Goal: Task Accomplishment & Management: Complete application form

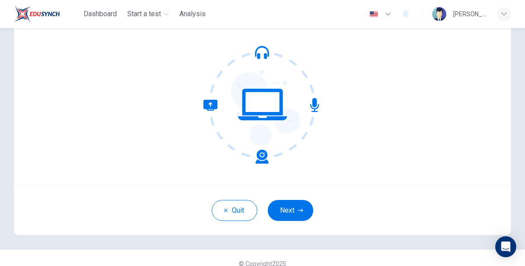
scroll to position [71, 0]
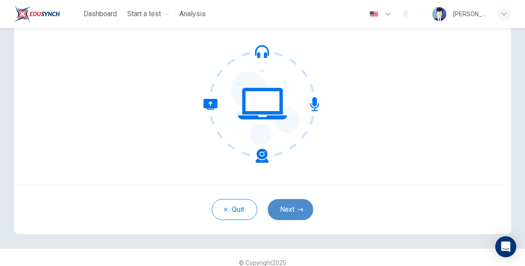
click at [294, 217] on button "Next" at bounding box center [290, 209] width 45 height 21
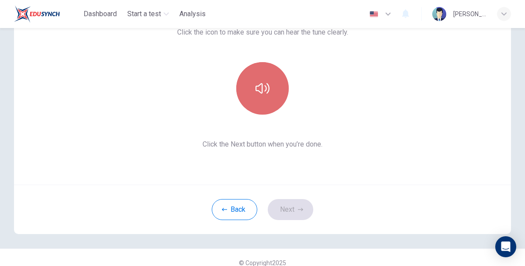
click at [262, 99] on button "button" at bounding box center [262, 88] width 52 height 52
click at [268, 89] on icon "button" at bounding box center [262, 88] width 14 height 10
click at [268, 88] on icon "button" at bounding box center [262, 88] width 14 height 14
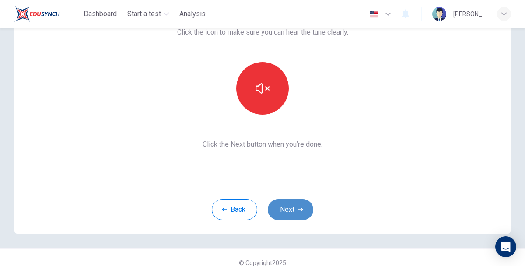
click at [298, 208] on icon "button" at bounding box center [300, 209] width 5 height 5
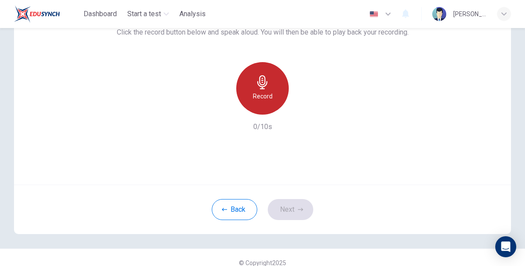
click at [266, 108] on div "Record" at bounding box center [262, 88] width 52 height 52
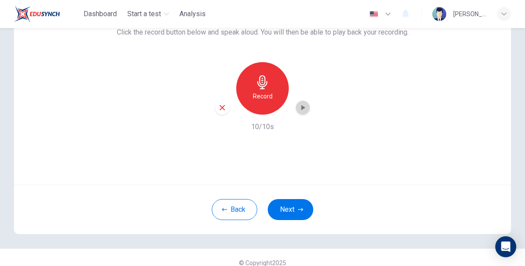
click at [304, 106] on icon "button" at bounding box center [302, 107] width 9 height 9
click at [294, 216] on button "Next" at bounding box center [290, 209] width 45 height 21
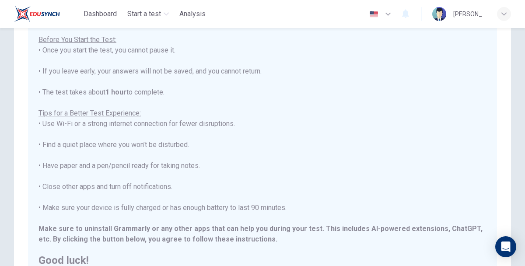
scroll to position [193, 0]
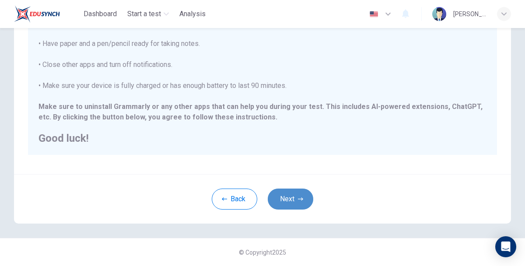
click at [296, 197] on button "Next" at bounding box center [290, 199] width 45 height 21
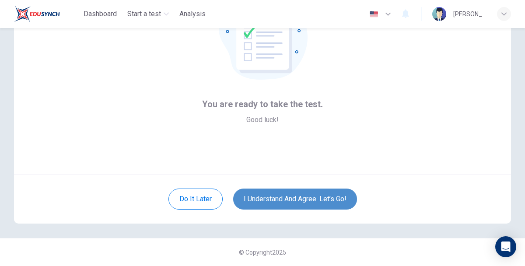
click at [296, 197] on button "I understand and agree. Let’s go!" at bounding box center [295, 199] width 124 height 21
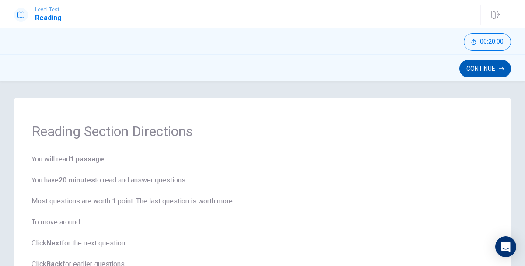
click at [485, 71] on button "Continue" at bounding box center [485, 68] width 52 height 17
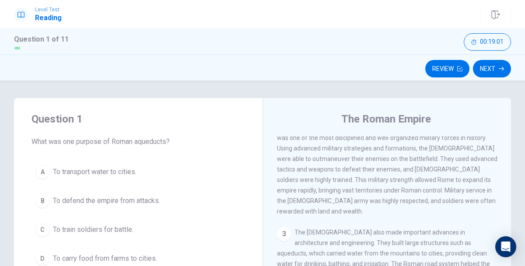
scroll to position [120, 0]
click at [43, 173] on div "A" at bounding box center [42, 172] width 14 height 14
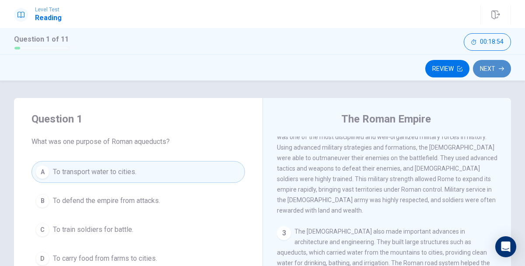
click at [484, 66] on button "Next" at bounding box center [492, 68] width 38 height 17
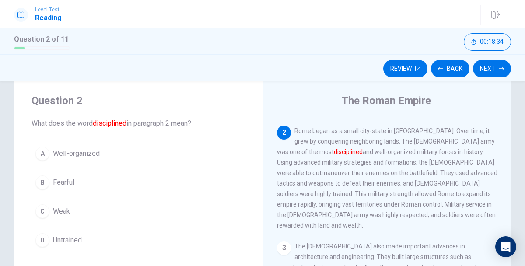
scroll to position [17, 0]
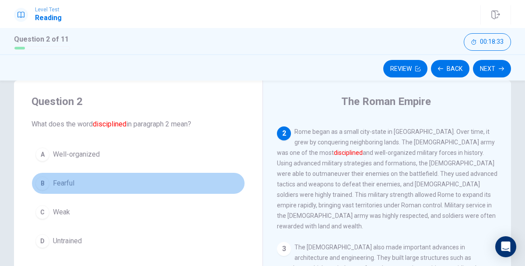
click at [89, 185] on button "B Fearful" at bounding box center [137, 183] width 213 height 22
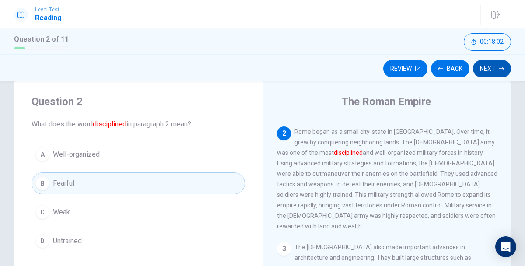
click at [502, 67] on icon "button" at bounding box center [501, 68] width 5 height 5
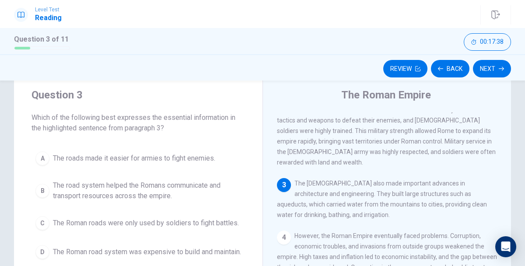
scroll to position [27, 0]
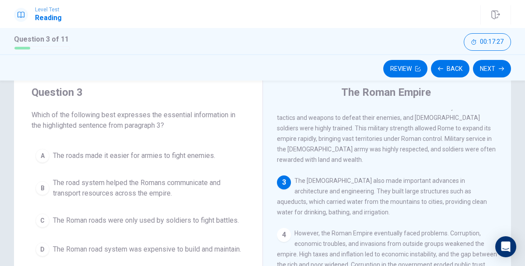
click at [100, 194] on span "The road system helped the Romans communicate and transport resources across th…" at bounding box center [147, 188] width 188 height 21
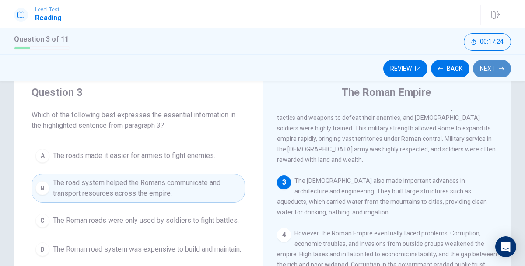
click at [488, 69] on button "Next" at bounding box center [492, 68] width 38 height 17
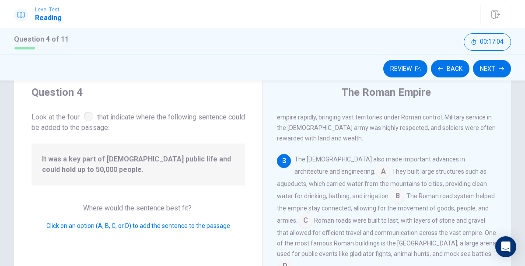
scroll to position [172, 0]
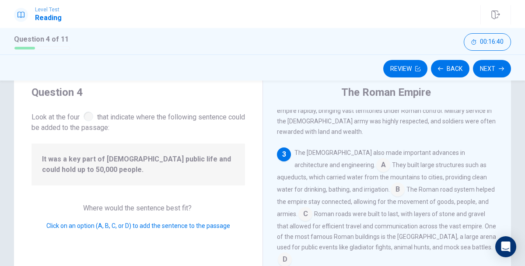
click at [391, 183] on input at bounding box center [398, 190] width 14 height 14
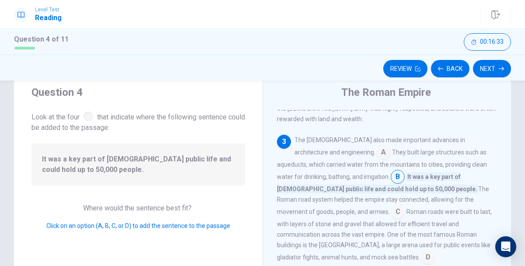
scroll to position [185, 0]
click at [405, 205] on input at bounding box center [398, 212] width 14 height 14
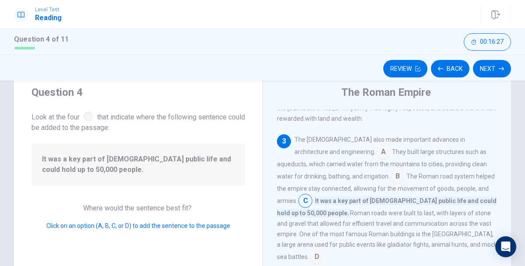
click at [391, 170] on input at bounding box center [398, 177] width 14 height 14
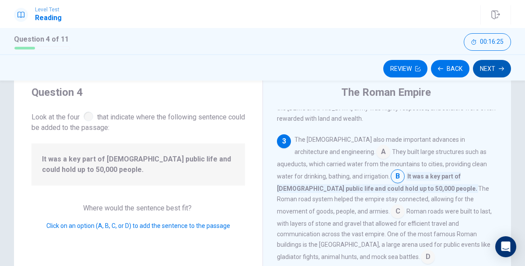
click at [484, 63] on button "Next" at bounding box center [492, 68] width 38 height 17
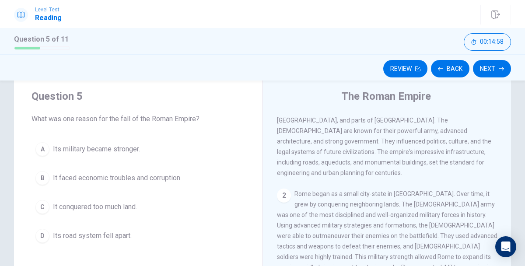
scroll to position [21, 0]
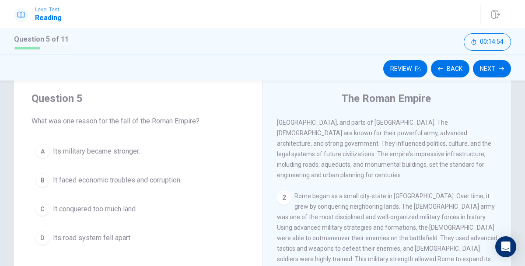
click at [135, 178] on span "It faced economic troubles and corruption." at bounding box center [117, 180] width 129 height 10
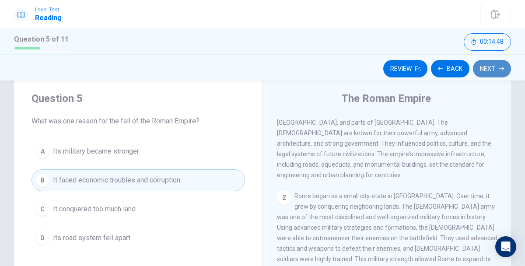
click at [478, 72] on button "Next" at bounding box center [492, 68] width 38 height 17
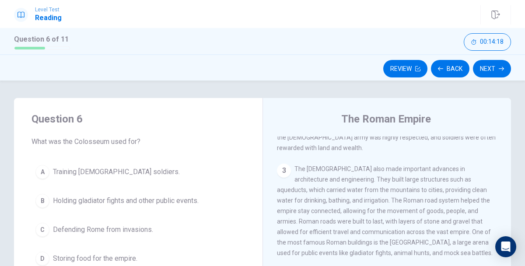
scroll to position [184, 0]
click at [203, 206] on button "B Holding gladiator fights and other public events." at bounding box center [137, 201] width 213 height 22
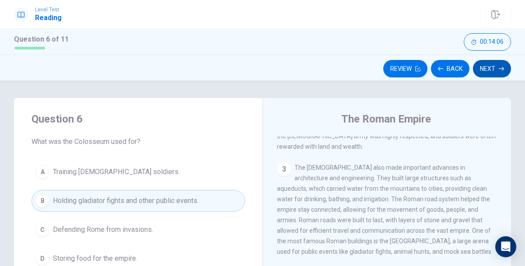
click at [500, 63] on button "Next" at bounding box center [492, 68] width 38 height 17
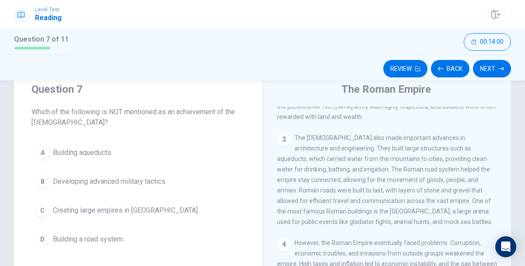
scroll to position [38, 0]
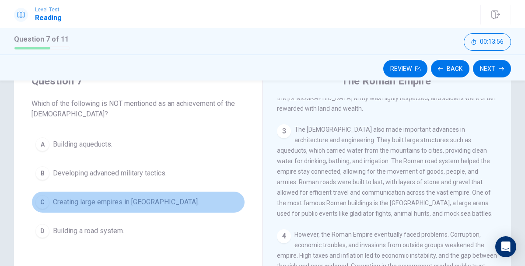
click at [142, 207] on button "C Creating large empires in [GEOGRAPHIC_DATA]." at bounding box center [137, 202] width 213 height 22
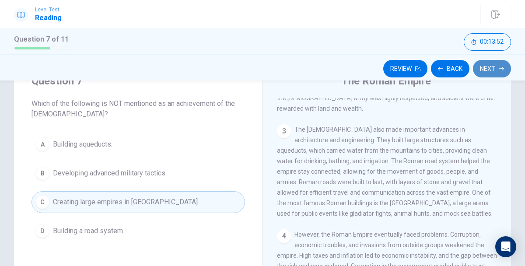
click at [483, 68] on button "Next" at bounding box center [492, 68] width 38 height 17
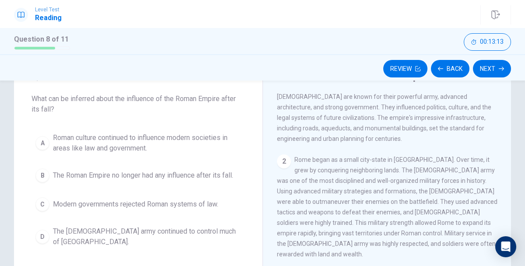
scroll to position [43, 0]
click at [42, 175] on div "B" at bounding box center [42, 175] width 14 height 14
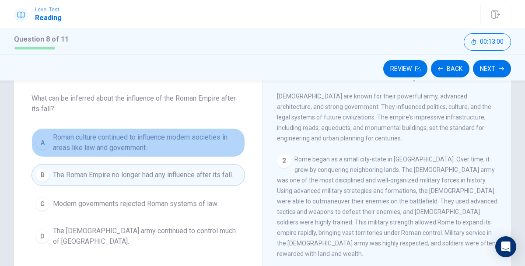
click at [53, 136] on span "Roman culture continued to influence modern societies in areas like law and gov…" at bounding box center [147, 142] width 188 height 21
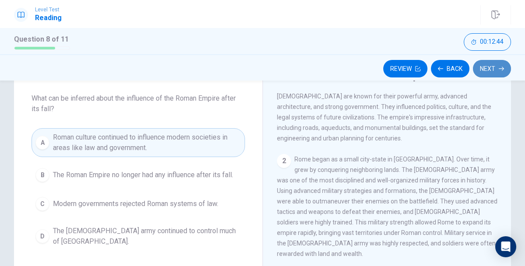
click at [502, 74] on button "Next" at bounding box center [492, 68] width 38 height 17
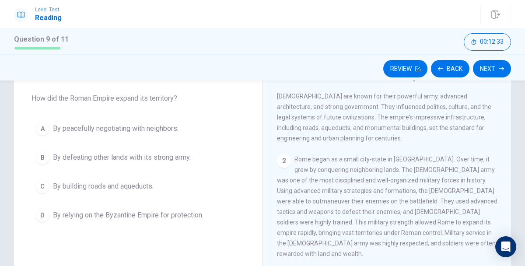
click at [41, 191] on div "C" at bounding box center [42, 186] width 14 height 14
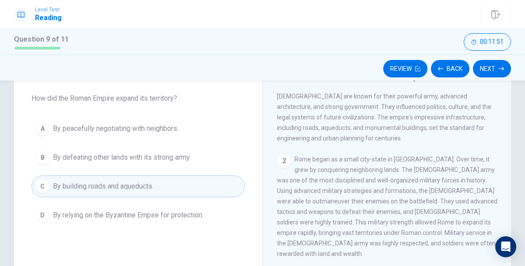
click at [191, 162] on span "By defeating other lands with its strong army." at bounding box center [122, 157] width 138 height 10
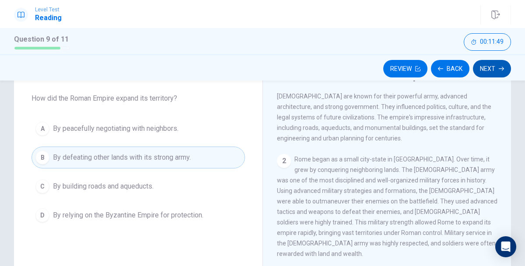
click at [490, 73] on button "Next" at bounding box center [492, 68] width 38 height 17
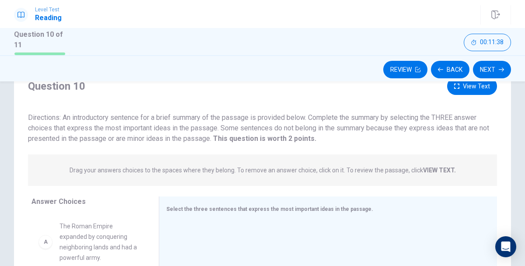
scroll to position [35, 0]
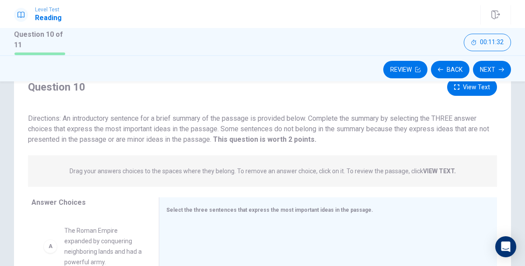
drag, startPoint x: 48, startPoint y: 244, endPoint x: 55, endPoint y: 246, distance: 7.2
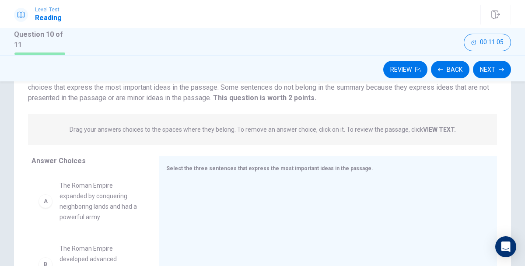
scroll to position [73, 0]
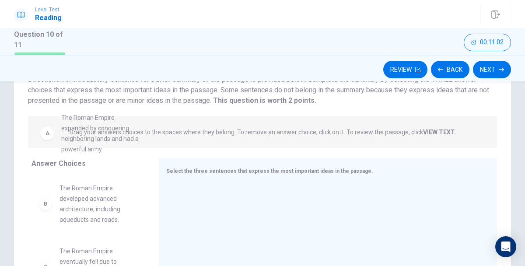
drag, startPoint x: 97, startPoint y: 202, endPoint x: 100, endPoint y: 129, distance: 72.7
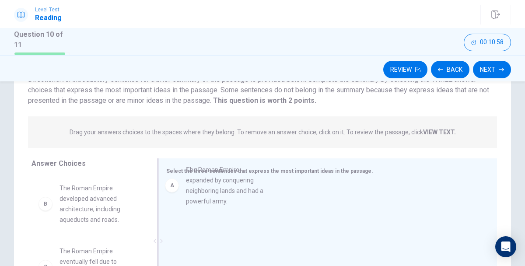
drag, startPoint x: 48, startPoint y: 207, endPoint x: 179, endPoint y: 188, distance: 132.2
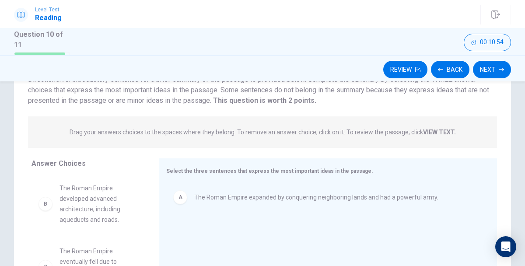
click at [443, 133] on strong "VIEW TEXT." at bounding box center [439, 132] width 33 height 7
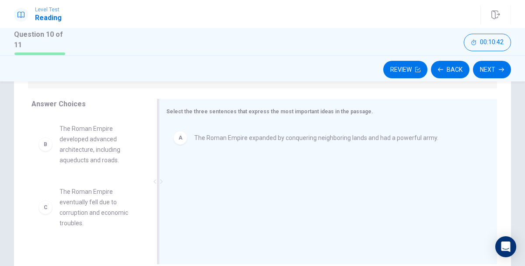
scroll to position [134, 0]
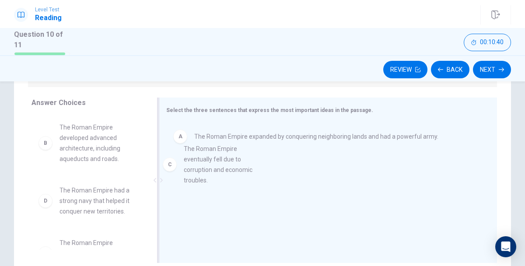
drag, startPoint x: 44, startPoint y: 209, endPoint x: 172, endPoint y: 168, distance: 134.3
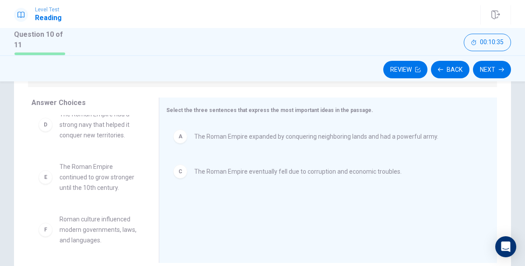
scroll to position [79, 0]
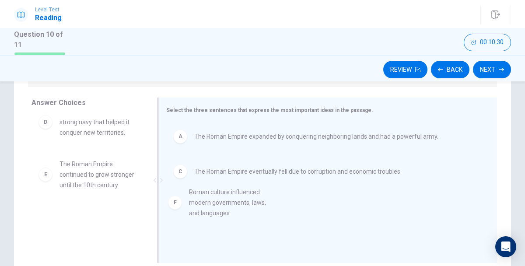
drag, startPoint x: 44, startPoint y: 229, endPoint x: 176, endPoint y: 205, distance: 134.3
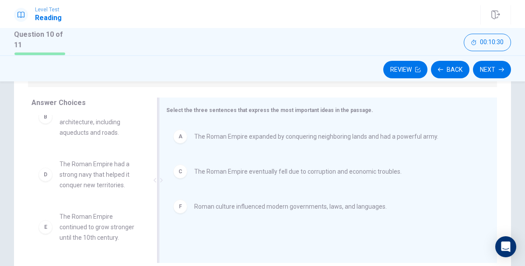
scroll to position [26, 0]
click at [489, 70] on button "Next" at bounding box center [492, 69] width 38 height 17
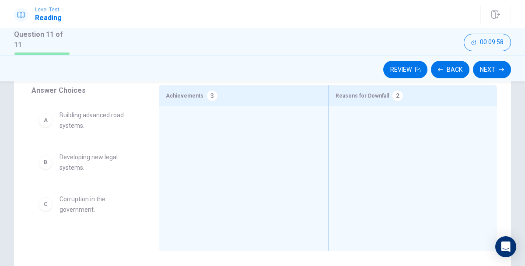
scroll to position [131, 0]
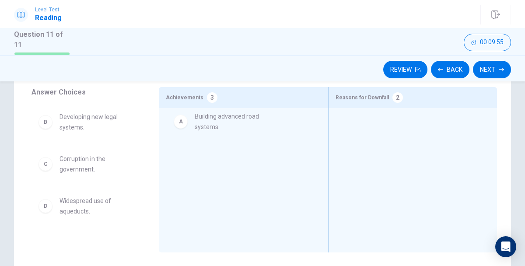
drag, startPoint x: 73, startPoint y: 131, endPoint x: 212, endPoint y: 131, distance: 138.7
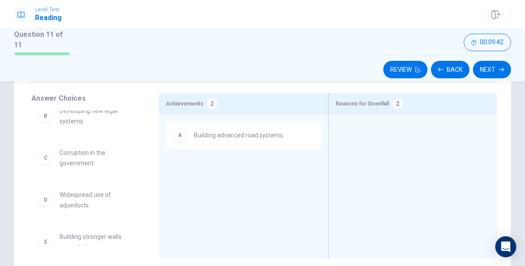
scroll to position [0, 0]
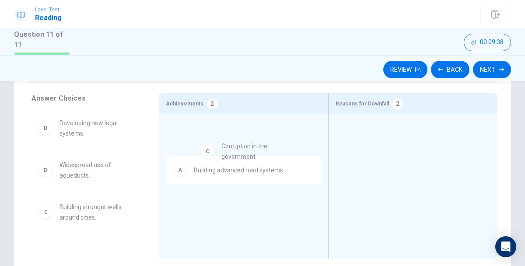
drag, startPoint x: 50, startPoint y: 172, endPoint x: 215, endPoint y: 153, distance: 165.6
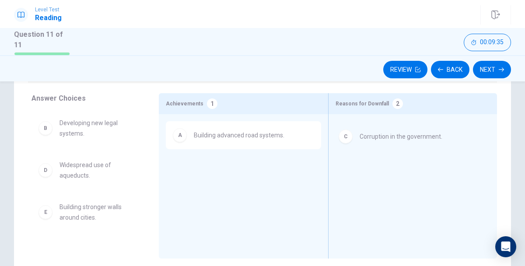
drag, startPoint x: 197, startPoint y: 165, endPoint x: 367, endPoint y: 129, distance: 173.9
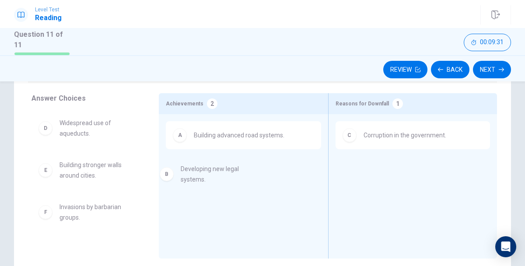
drag, startPoint x: 46, startPoint y: 126, endPoint x: 170, endPoint y: 173, distance: 132.2
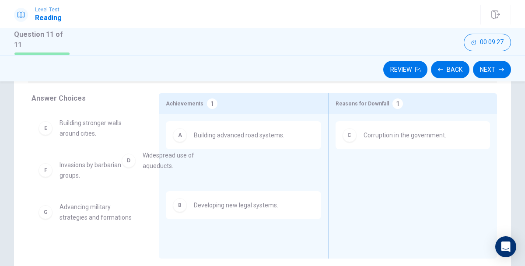
drag, startPoint x: 44, startPoint y: 131, endPoint x: 131, endPoint y: 170, distance: 95.4
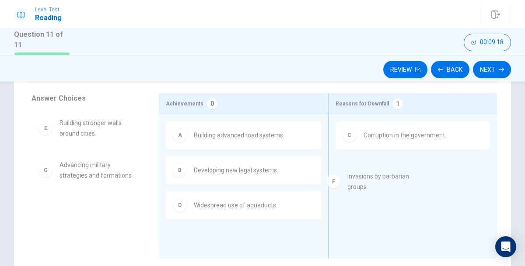
drag, startPoint x: 55, startPoint y: 173, endPoint x: 346, endPoint y: 184, distance: 291.6
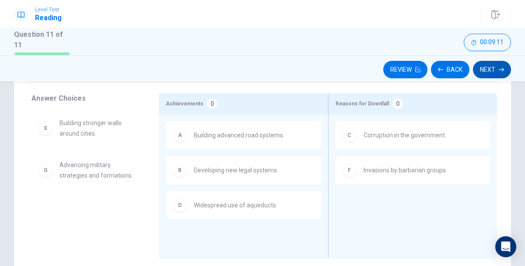
click at [493, 73] on button "Next" at bounding box center [492, 69] width 38 height 17
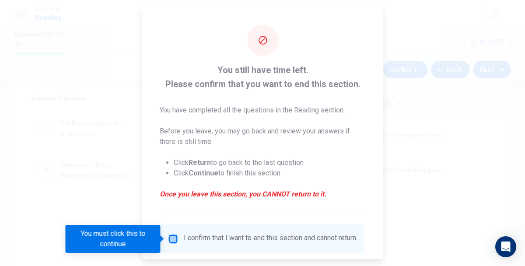
click at [172, 240] on input "You must click this to continue" at bounding box center [173, 239] width 10 height 10
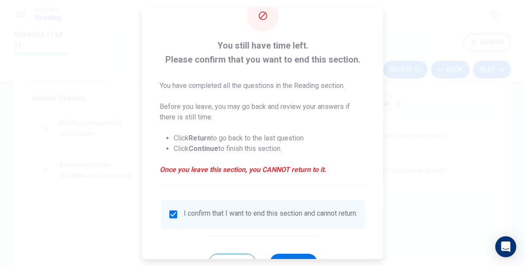
scroll to position [60, 0]
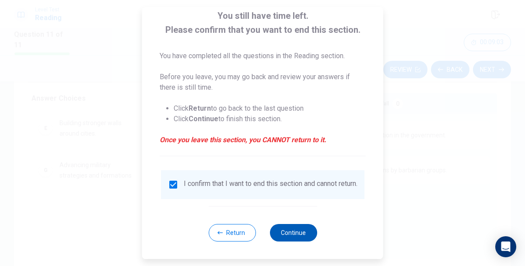
click at [294, 229] on button "Continue" at bounding box center [292, 232] width 47 height 17
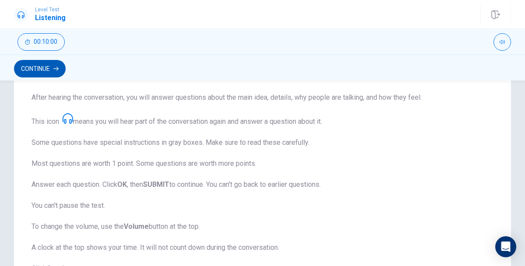
click at [59, 66] on button "Continue" at bounding box center [40, 68] width 52 height 17
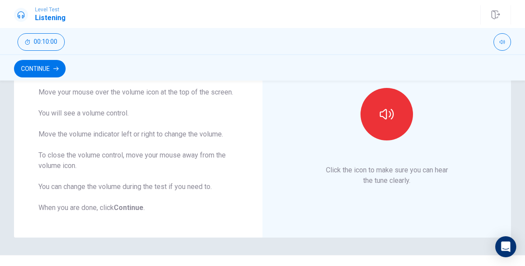
scroll to position [114, 0]
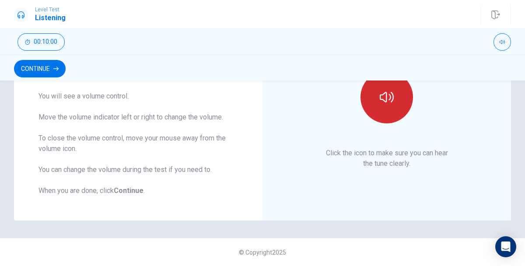
click at [384, 112] on button "button" at bounding box center [386, 97] width 52 height 52
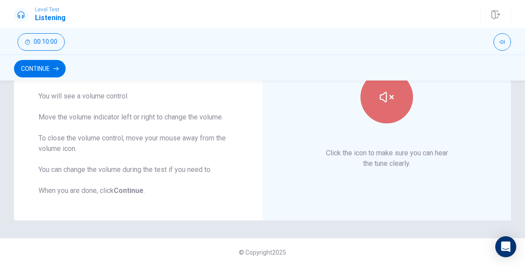
click at [384, 112] on button "button" at bounding box center [386, 97] width 52 height 52
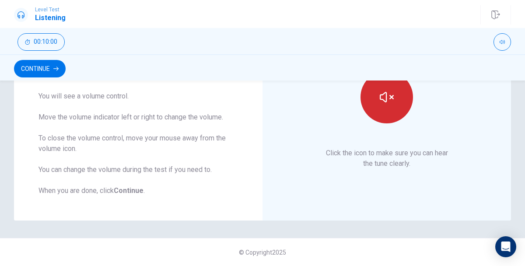
click at [384, 112] on button "button" at bounding box center [386, 97] width 52 height 52
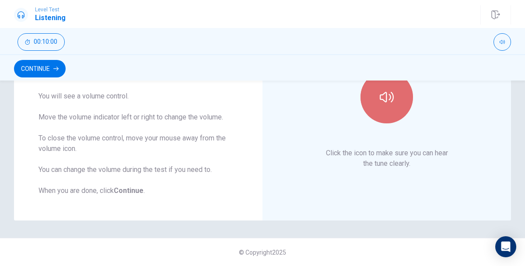
click at [384, 112] on button "button" at bounding box center [386, 97] width 52 height 52
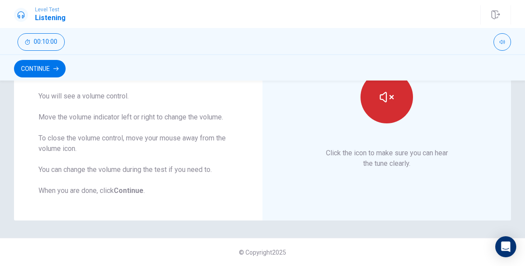
click at [384, 112] on button "button" at bounding box center [386, 97] width 52 height 52
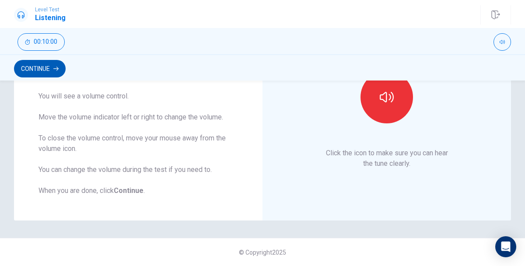
click at [63, 70] on button "Continue" at bounding box center [40, 68] width 52 height 17
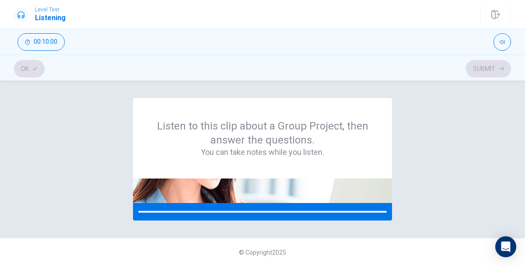
scroll to position [0, 0]
drag, startPoint x: 200, startPoint y: 212, endPoint x: 245, endPoint y: 208, distance: 44.8
click at [244, 209] on div at bounding box center [262, 211] width 259 height 17
click at [265, 150] on h4 "You can take notes while you listen." at bounding box center [262, 152] width 217 height 10
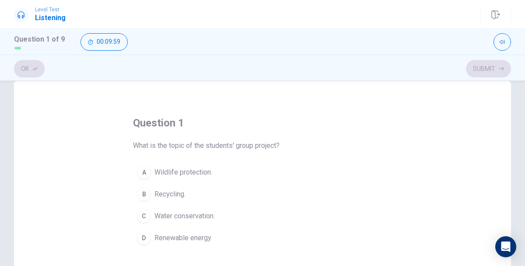
scroll to position [19, 0]
click at [149, 233] on div "D" at bounding box center [144, 236] width 14 height 14
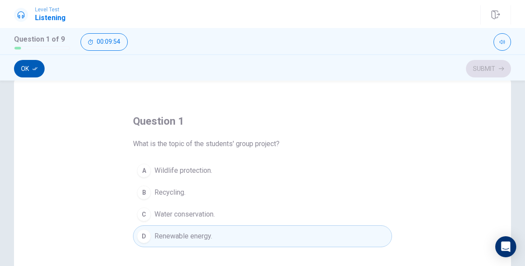
click at [30, 69] on button "Ok" at bounding box center [29, 68] width 31 height 17
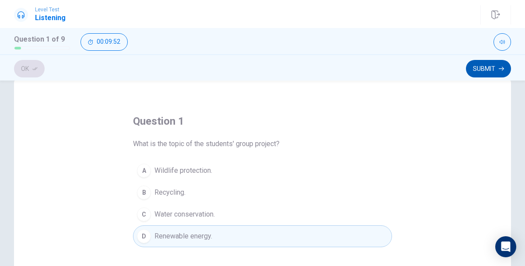
click at [473, 63] on button "Submit" at bounding box center [488, 68] width 45 height 17
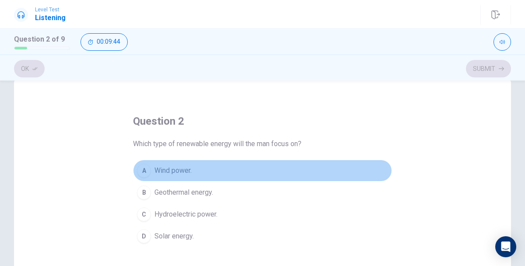
click at [197, 168] on button "A Wind power." at bounding box center [262, 171] width 259 height 22
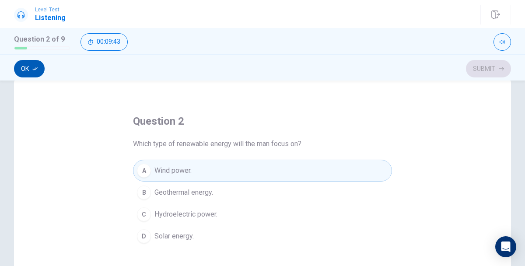
click at [33, 68] on icon "button" at bounding box center [34, 68] width 5 height 5
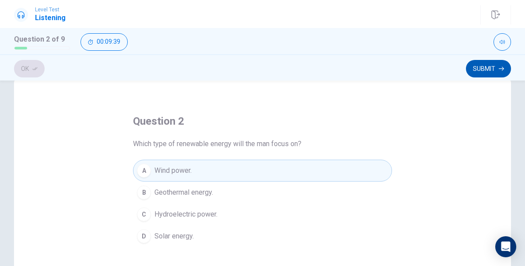
click at [494, 65] on button "Submit" at bounding box center [488, 68] width 45 height 17
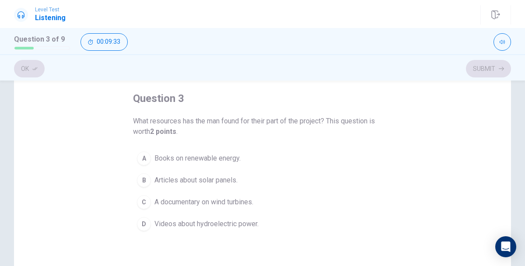
scroll to position [44, 0]
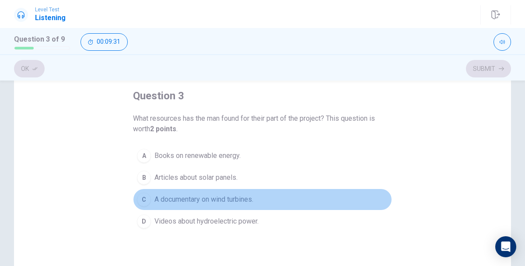
click at [199, 198] on span "A documentary on wind turbines." at bounding box center [203, 199] width 99 height 10
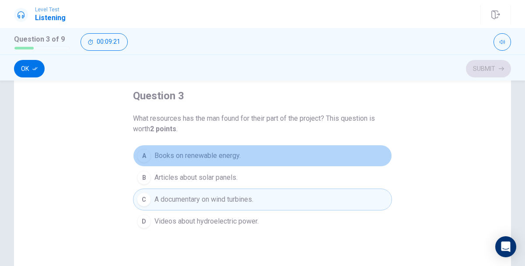
click at [244, 160] on button "A Books on renewable energy." at bounding box center [262, 156] width 259 height 22
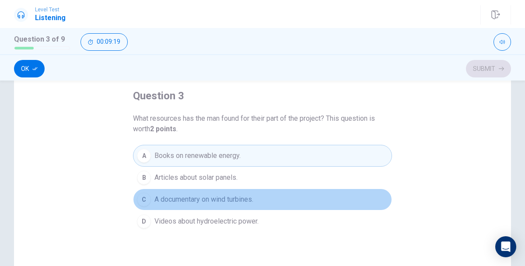
click at [265, 203] on button "C A documentary on wind turbines." at bounding box center [262, 200] width 259 height 22
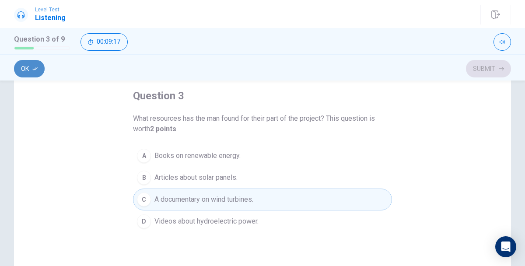
click at [24, 70] on button "Ok" at bounding box center [29, 68] width 31 height 17
click at [479, 71] on button "Submit" at bounding box center [488, 68] width 45 height 17
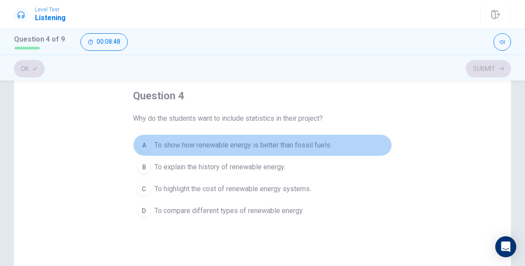
click at [304, 148] on span "To show how renewable energy is better than fossil fuels." at bounding box center [242, 145] width 177 height 10
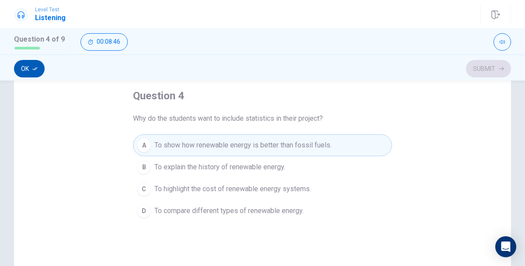
click at [36, 68] on icon "button" at bounding box center [34, 68] width 5 height 5
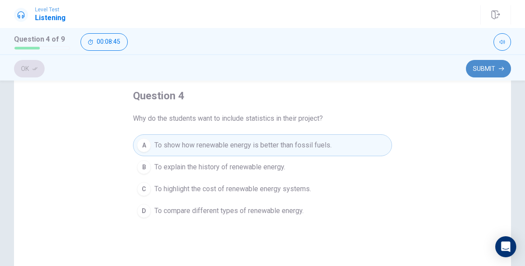
click at [483, 70] on button "Submit" at bounding box center [488, 68] width 45 height 17
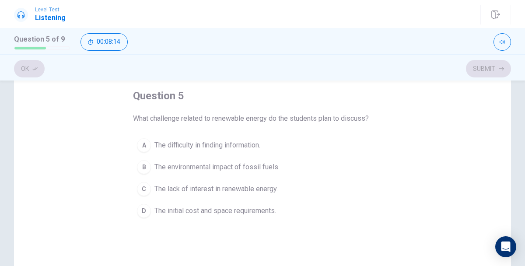
click at [244, 213] on span "The initial cost and space requirements." at bounding box center [215, 211] width 122 height 10
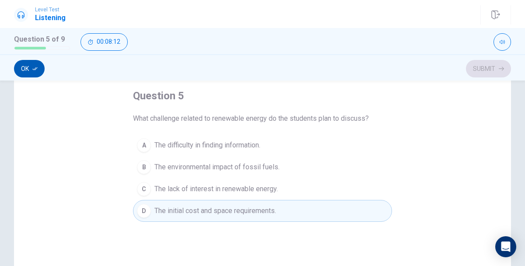
click at [26, 66] on button "Ok" at bounding box center [29, 68] width 31 height 17
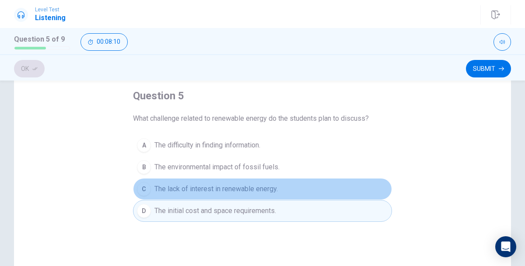
click at [198, 188] on span "The lack of interest in renewable energy." at bounding box center [215, 189] width 123 height 10
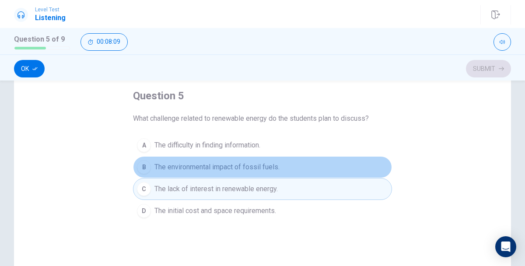
click at [200, 173] on button "B The environmental impact of fossil fuels." at bounding box center [262, 167] width 259 height 22
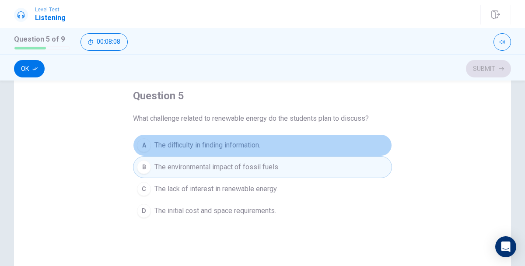
click at [209, 150] on span "The difficulty in finding information." at bounding box center [207, 145] width 106 height 10
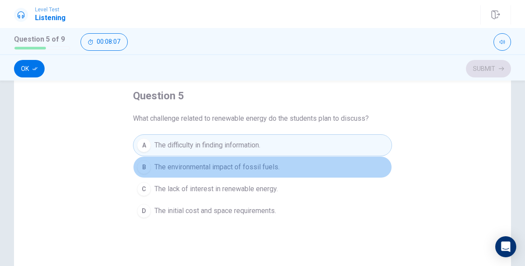
click at [210, 165] on span "The environmental impact of fossil fuels." at bounding box center [216, 167] width 125 height 10
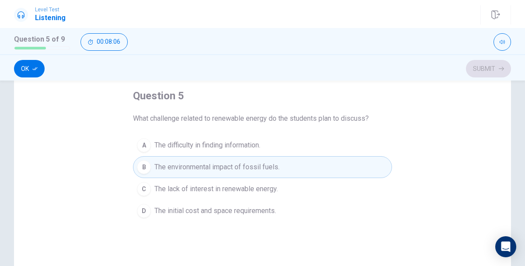
click at [202, 189] on span "The lack of interest in renewable energy." at bounding box center [215, 189] width 123 height 10
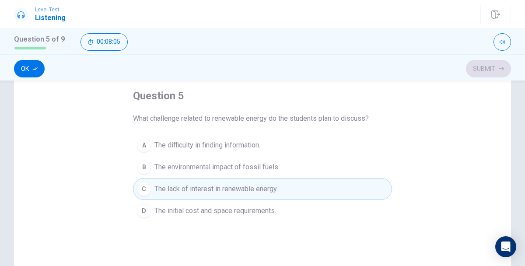
click at [197, 213] on span "The initial cost and space requirements." at bounding box center [215, 211] width 122 height 10
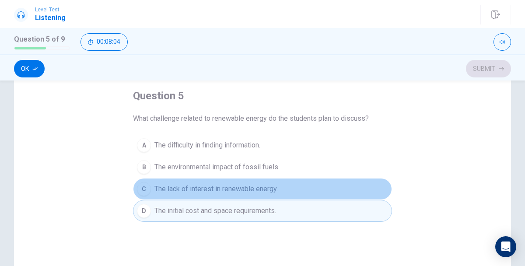
click at [216, 191] on span "The lack of interest in renewable energy." at bounding box center [215, 189] width 123 height 10
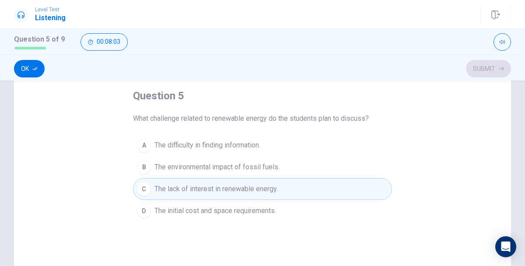
click at [227, 168] on span "The environmental impact of fossil fuels." at bounding box center [216, 167] width 125 height 10
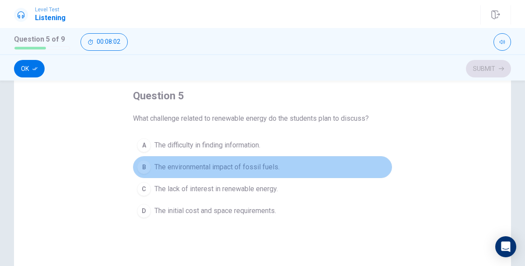
click at [227, 157] on button "B The environmental impact of fossil fuels." at bounding box center [262, 167] width 259 height 22
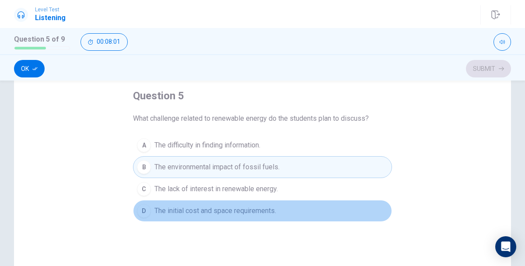
click at [224, 205] on button "D The initial cost and space requirements." at bounding box center [262, 211] width 259 height 22
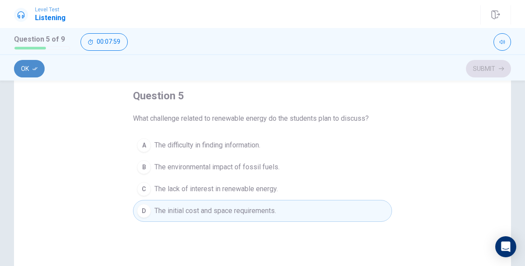
click at [32, 66] on button "Ok" at bounding box center [29, 68] width 31 height 17
click at [497, 73] on button "Submit" at bounding box center [488, 68] width 45 height 17
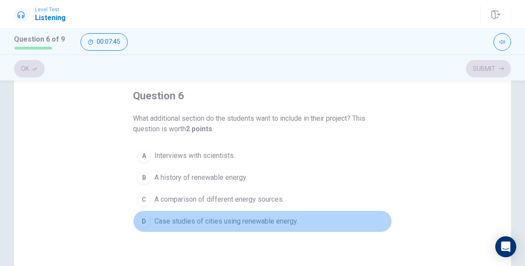
click at [223, 222] on span "Case studies of cities using renewable energy." at bounding box center [225, 221] width 143 height 10
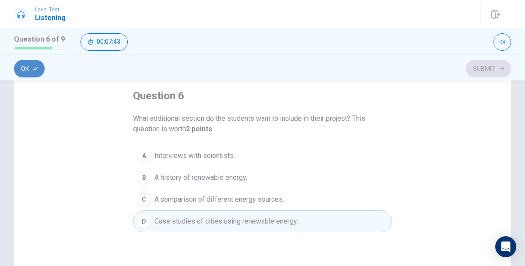
click at [31, 70] on button "Ok" at bounding box center [29, 68] width 31 height 17
click at [482, 65] on button "Submit" at bounding box center [488, 68] width 45 height 17
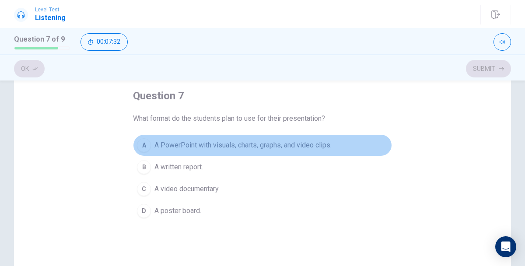
click at [201, 147] on span "A PowerPoint with visuals, charts, graphs, and video clips." at bounding box center [242, 145] width 177 height 10
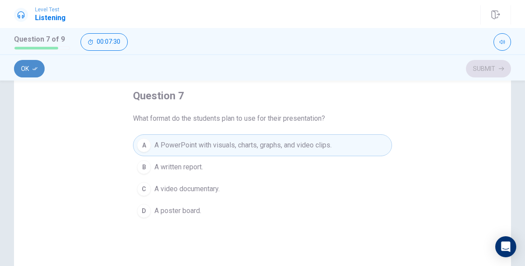
click at [28, 64] on button "Ok" at bounding box center [29, 68] width 31 height 17
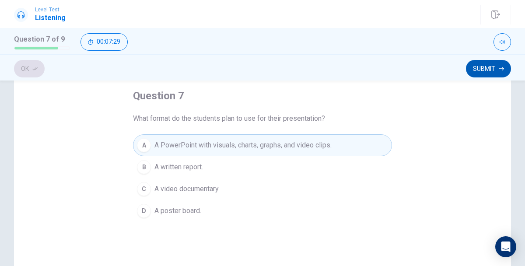
click at [498, 66] on button "Submit" at bounding box center [488, 68] width 45 height 17
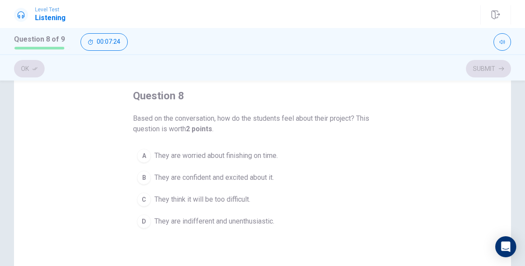
click at [189, 179] on span "They are confident and excited about it." at bounding box center [213, 177] width 119 height 10
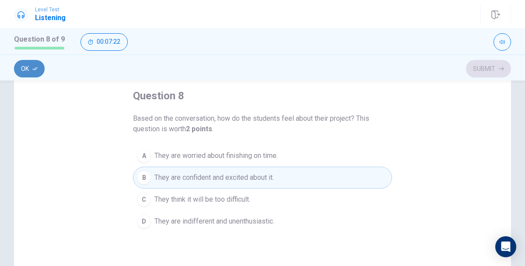
click at [24, 66] on button "Ok" at bounding box center [29, 68] width 31 height 17
click at [479, 70] on button "Submit" at bounding box center [488, 68] width 45 height 17
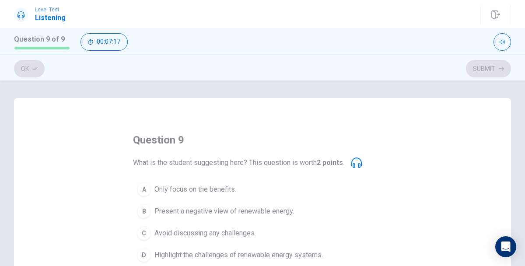
scroll to position [4, 0]
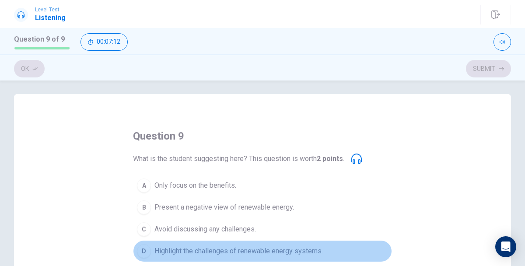
click at [219, 250] on span "Highlight the challenges of renewable energy systems." at bounding box center [238, 251] width 168 height 10
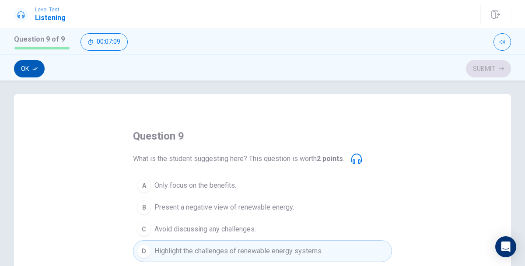
click at [29, 66] on button "Ok" at bounding box center [29, 68] width 31 height 17
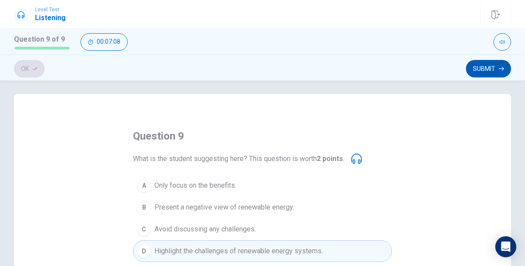
click at [491, 68] on button "Submit" at bounding box center [488, 68] width 45 height 17
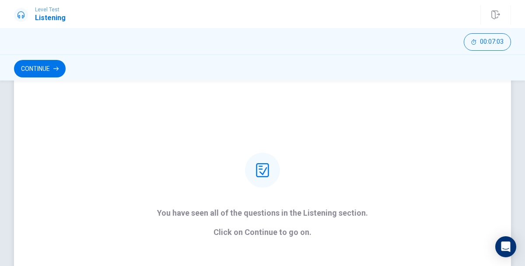
scroll to position [47, 0]
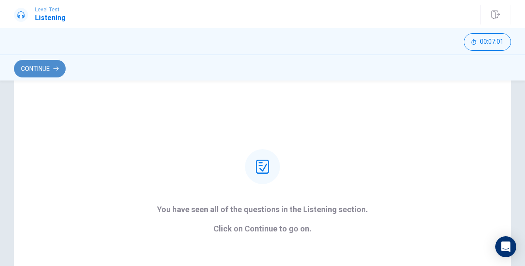
click at [46, 60] on button "Continue" at bounding box center [40, 68] width 52 height 17
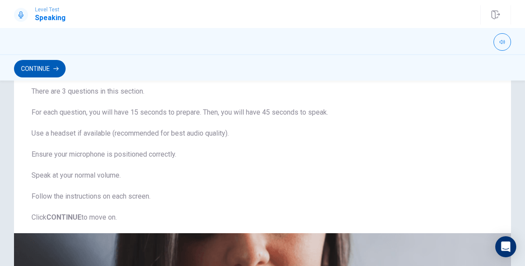
click at [55, 71] on button "Continue" at bounding box center [40, 68] width 52 height 17
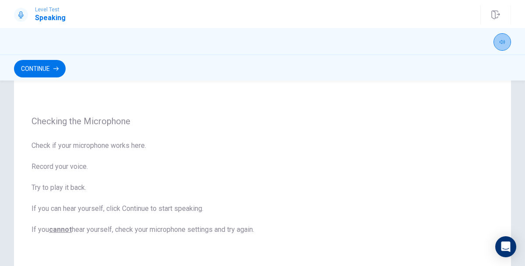
click at [500, 45] on button "button" at bounding box center [501, 41] width 17 height 17
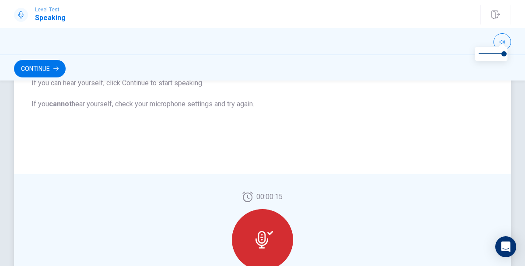
scroll to position [178, 0]
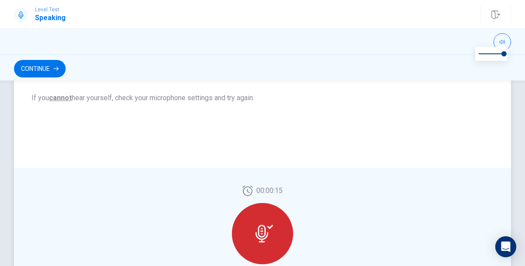
click at [267, 230] on icon at bounding box center [263, 233] width 17 height 17
click at [266, 239] on icon at bounding box center [263, 233] width 17 height 17
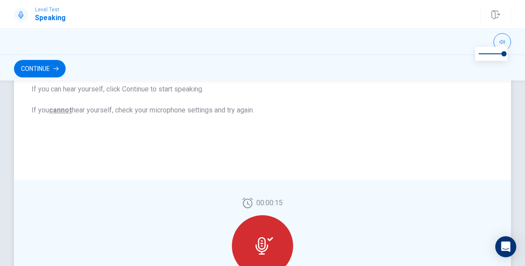
scroll to position [174, 0]
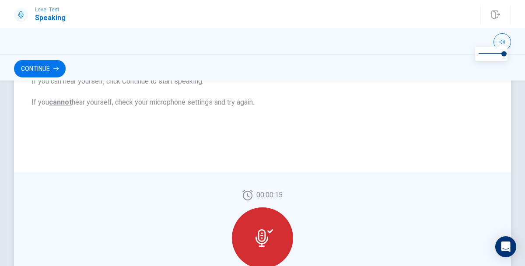
click at [263, 250] on div at bounding box center [262, 237] width 61 height 61
click at [263, 248] on div at bounding box center [262, 237] width 61 height 61
click at [38, 66] on button "Continue" at bounding box center [40, 68] width 52 height 17
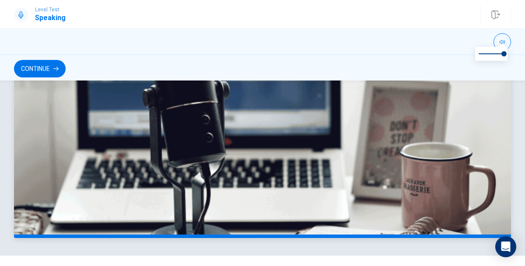
scroll to position [0, 0]
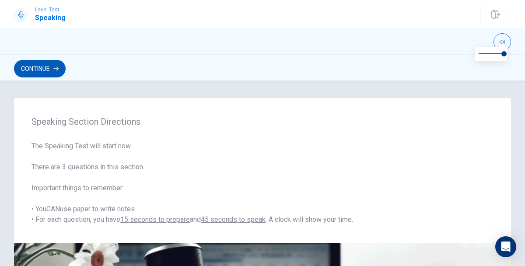
click at [56, 67] on icon "button" at bounding box center [55, 68] width 5 height 5
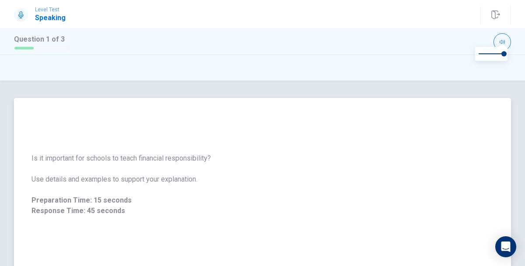
scroll to position [259, 0]
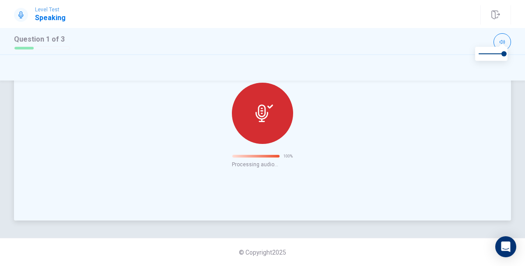
click at [271, 120] on icon at bounding box center [263, 113] width 17 height 17
click at [268, 95] on div at bounding box center [262, 113] width 61 height 61
click at [268, 96] on div at bounding box center [262, 113] width 61 height 61
click at [268, 157] on div at bounding box center [256, 156] width 48 height 3
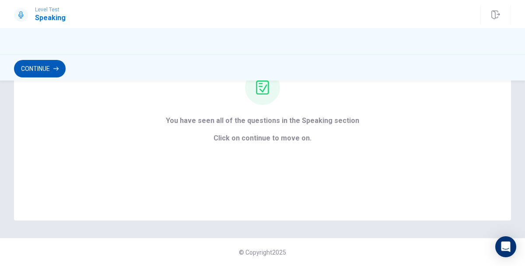
click at [57, 72] on button "Continue" at bounding box center [40, 68] width 52 height 17
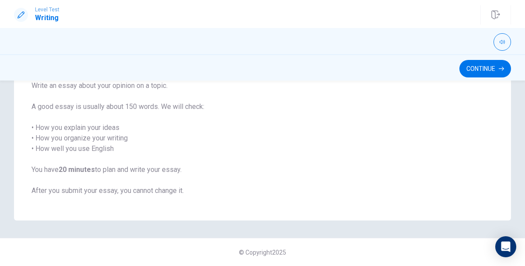
scroll to position [67, 0]
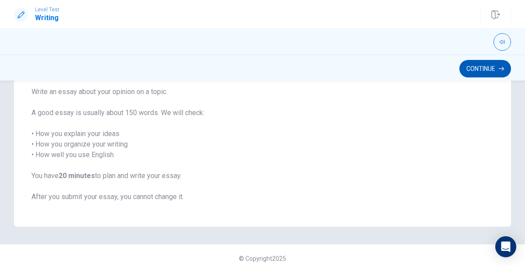
click at [474, 67] on button "Continue" at bounding box center [485, 68] width 52 height 17
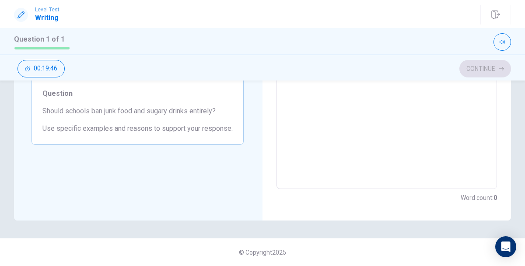
scroll to position [0, 0]
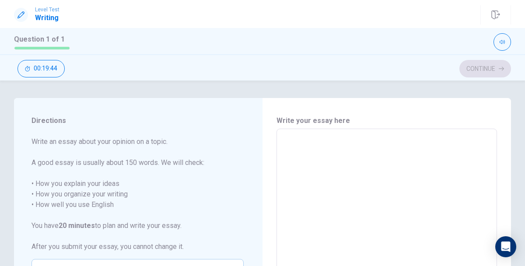
click at [292, 141] on textarea at bounding box center [387, 249] width 208 height 227
type textarea "y"
type textarea "x"
type textarea "m"
type textarea "x"
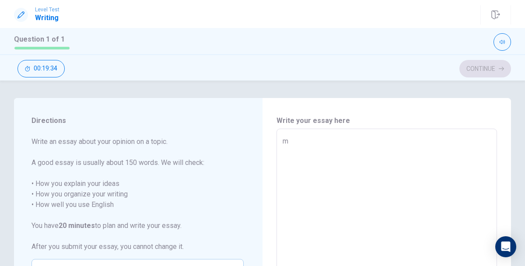
type textarea "ma"
type textarea "x"
type textarea "man"
type textarea "x"
type textarea "many"
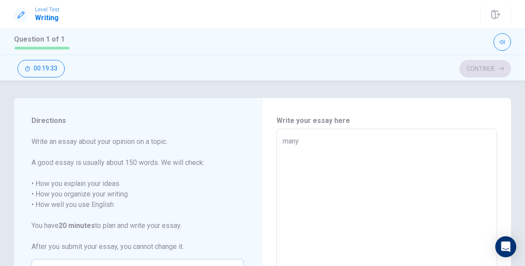
type textarea "x"
type textarea "many"
type textarea "x"
type textarea "many s"
type textarea "x"
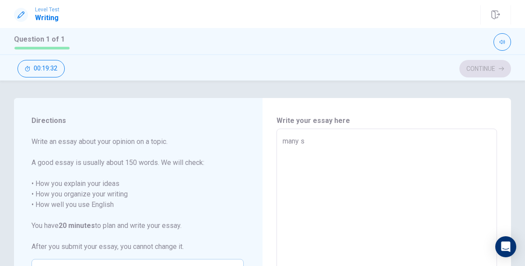
type textarea "many sc"
type textarea "x"
type textarea "many sch"
type textarea "x"
type textarea "many scho"
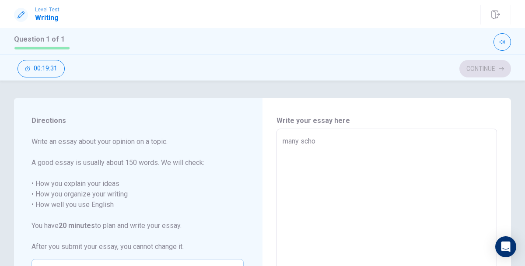
type textarea "x"
type textarea "many schoo"
type textarea "x"
type textarea "many school"
type textarea "x"
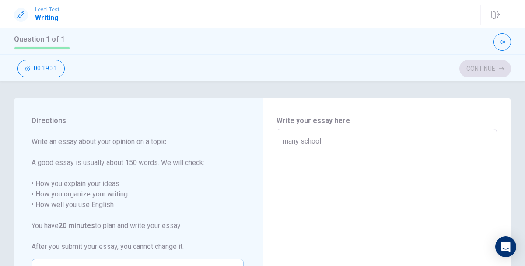
type textarea "many schools"
type textarea "x"
type textarea "many schools"
type textarea "x"
type textarea "many schools s"
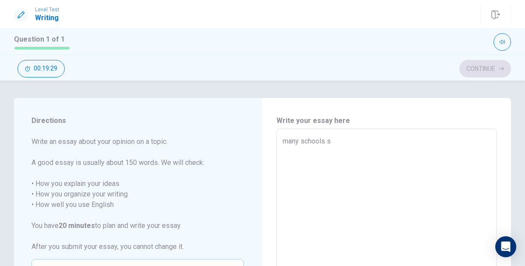
type textarea "x"
type textarea "many schools se"
type textarea "x"
type textarea "many schools sel"
type textarea "x"
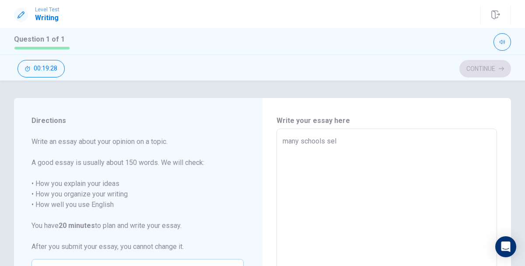
type textarea "many schools sell"
type textarea "x"
type textarea "many schools sell"
type textarea "x"
type textarea "many schools sell j"
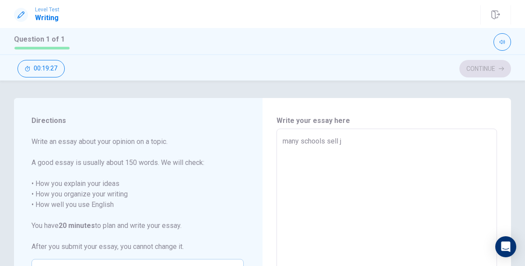
type textarea "x"
type textarea "many schools sell ju"
type textarea "x"
type textarea "many schools sell jun"
type textarea "x"
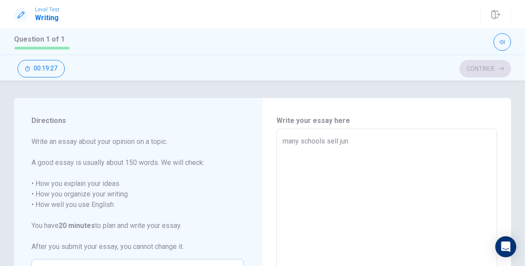
type textarea "many schools sell junk"
type textarea "x"
type textarea "many schools sell junk"
type textarea "x"
type textarea "many schools sell junk f"
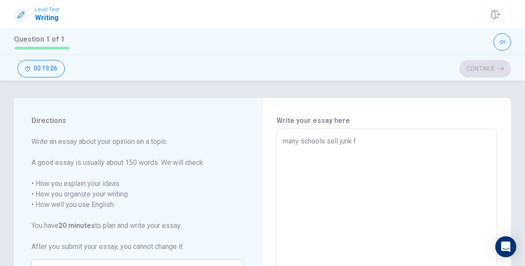
type textarea "x"
type textarea "many schools sell junk fo"
type textarea "x"
type textarea "many schools sell junk foo"
type textarea "x"
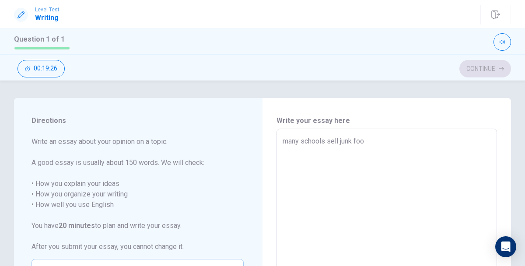
type textarea "many schools sell junk food"
type textarea "x"
type textarea "many schools sell junk food"
type textarea "x"
type textarea "many schools sell junk food a"
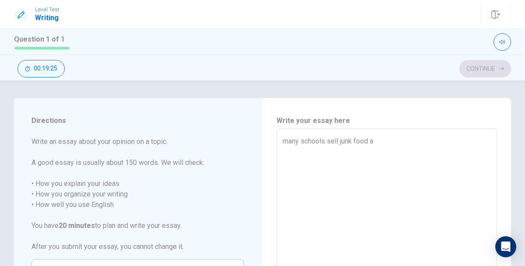
type textarea "x"
type textarea "many schools sell junk food an"
type textarea "x"
type textarea "many schools sell junk food and"
type textarea "x"
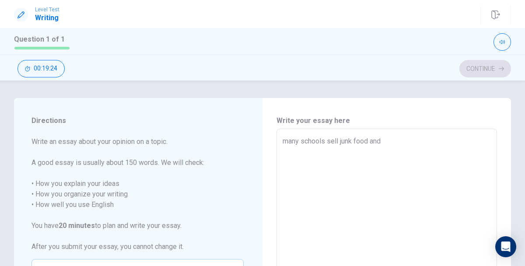
type textarea "many schools sell junk food and"
type textarea "x"
type textarea "many schools sell junk food and u"
type textarea "x"
type textarea "many schools sell junk food and un"
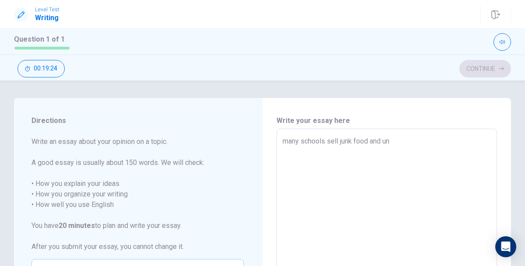
type textarea "x"
type textarea "many schools sell junk food and unh"
type textarea "x"
type textarea "many schools sell junk food and unhe"
type textarea "x"
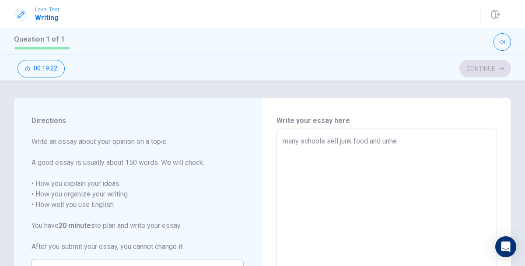
type textarea "many schools sell junk food and unhea"
type textarea "x"
type textarea "many schools sell junk food and unheal"
type textarea "x"
type textarea "many schools sell junk food and unhealt"
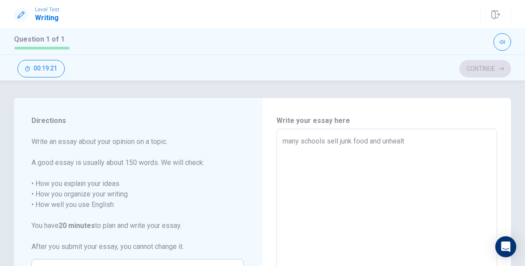
type textarea "x"
type textarea "many schools sell junk food and unhealth"
type textarea "x"
type textarea "many schools sell junk food and unhealthy"
type textarea "x"
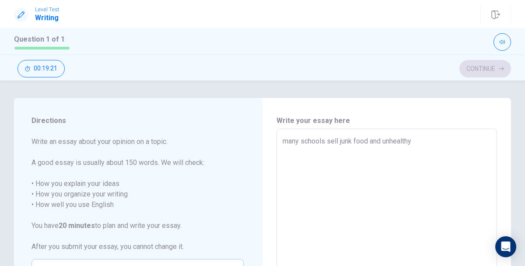
type textarea "many schools sell junk food and unhealthy"
type textarea "x"
type textarea "many schools sell junk food and unhealthy f"
type textarea "x"
type textarea "many schools sell junk food and unhealthy fo"
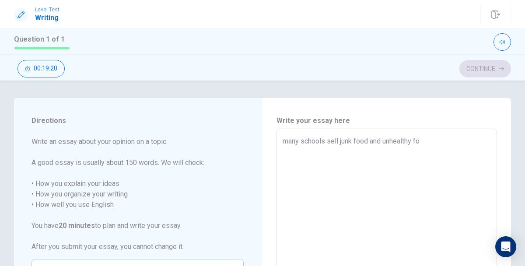
type textarea "x"
type textarea "many schools sell junk food and unhealthy foo"
type textarea "x"
type textarea "many schools sell junk food and unhealthy [PERSON_NAME]"
type textarea "x"
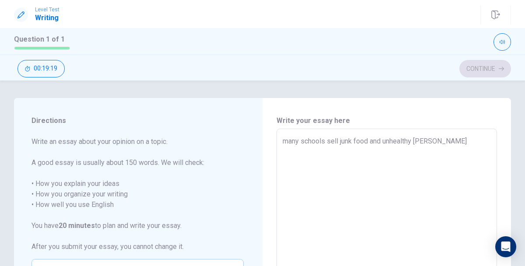
type textarea "many schools sell junk food and unhealthy foo"
type textarea "x"
type textarea "many schools sell junk food and unhealthy food"
type textarea "x"
type textarea "many schools sell junk food and unhealthy food"
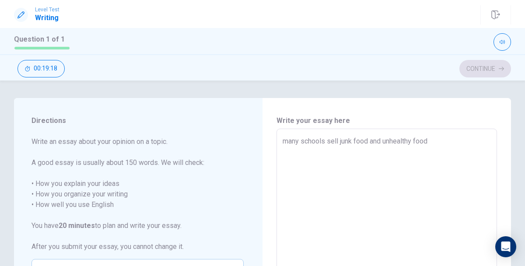
type textarea "x"
type textarea "many schools sell junk food and unhealthy food"
type textarea "x"
type textarea "many schools sell junk food and unhealthy food"
type textarea "x"
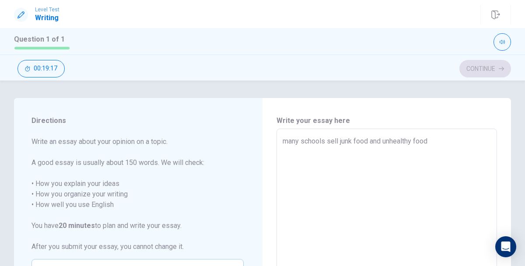
type textarea "many schools sell junk food and unhealthy food"
type textarea "x"
type textarea "many schools sell junk food and unhealthy food"
type textarea "x"
type textarea "many schools sell junk food and unhealthy food"
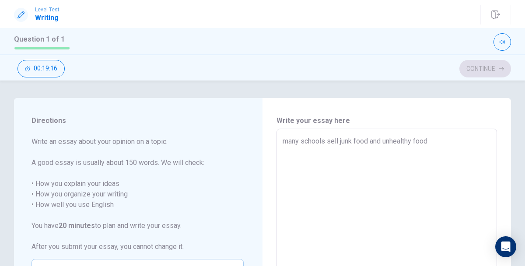
type textarea "x"
type textarea "many schools sell junk food and unhealthy food"
type textarea "x"
type textarea "many schools sell junk food and unhealthy food"
type textarea "x"
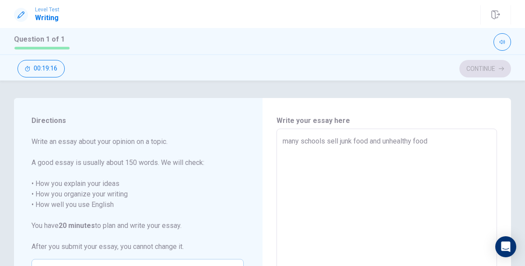
type textarea "many schools sell junk food and unhealthy food"
type textarea "x"
type textarea "many schools sell junk food and unhealthy food"
type textarea "x"
type textarea "many schools sell junk food and unhealthy food"
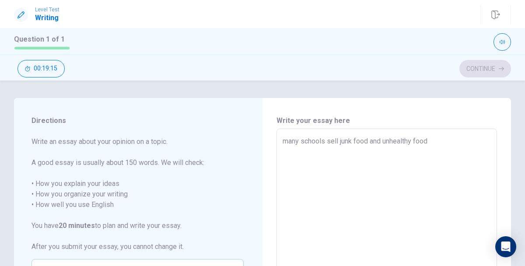
type textarea "x"
type textarea "many schools sell junk food and unhealthy food"
type textarea "x"
type textarea "many schools sell junk food and unhealthy food"
type textarea "x"
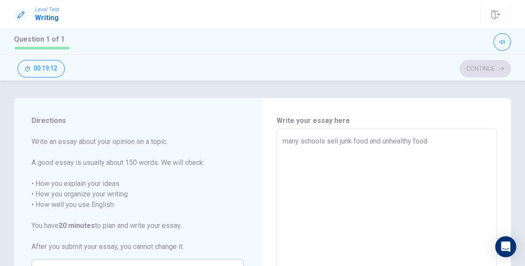
click at [289, 142] on textarea "many schools sell junk food and unhealthy food" at bounding box center [387, 249] width 208 height 227
type textarea "any schools sell junk food and unhealthy food"
type textarea "x"
type textarea "many schools sell junk food and unhealthy food"
type textarea "x"
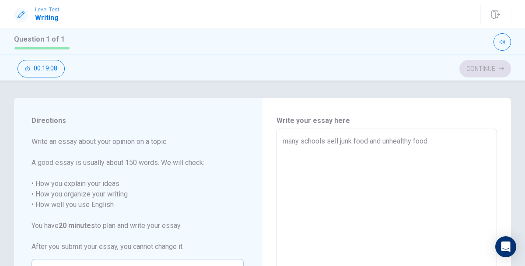
type textarea "any schools sell junk food and unhealthy food"
type textarea "x"
type textarea "Many schools sell junk food and unhealthy food"
click at [437, 142] on textarea "Many schools sell junk food and unhealthy food" at bounding box center [387, 249] width 208 height 227
type textarea "x"
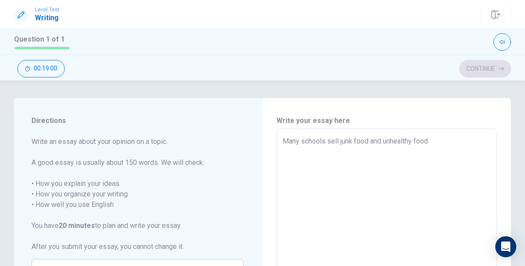
type textarea "Many schools sell junk food and unhealthy food"
type textarea "x"
type textarea "Many schools sell junk food and unhealthy food"
type textarea "x"
type textarea "Many schools sell junk food and unhealthy food"
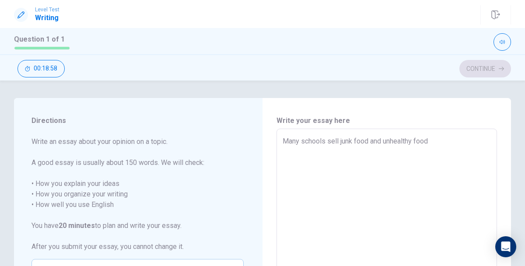
type textarea "x"
type textarea "Many schools sell junk food and unhealthy food"
type textarea "x"
type textarea "Many schools sell junk food and unhealthy food a"
type textarea "x"
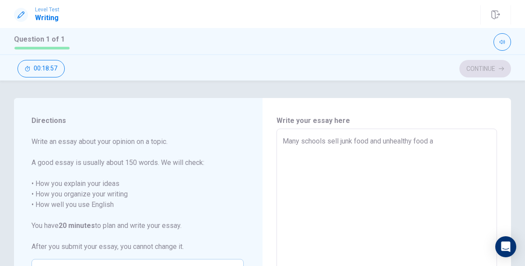
type textarea "Many schools sell junk food and unhealthy food at"
type textarea "x"
type textarea "Many schools sell junk food and unhealthy food at"
type textarea "x"
type textarea "Many schools sell junk food and unhealthy food at t"
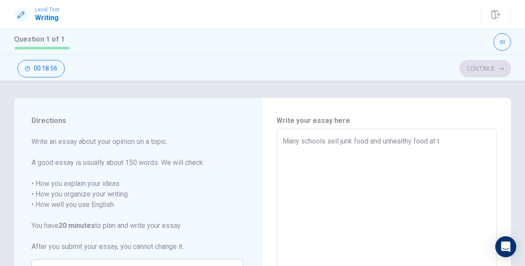
type textarea "x"
type textarea "Many schools sell junk food and unhealthy food at te"
type textarea "x"
type textarea "Many schools sell junk food and unhealthy food at te"
type textarea "x"
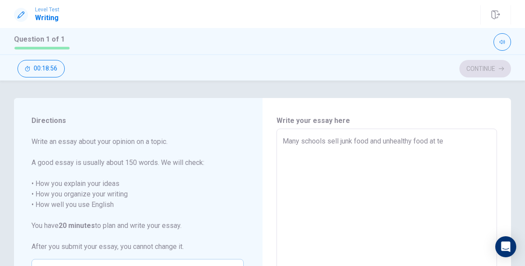
type textarea "Many schools sell junk food and unhealthy food at te f"
type textarea "x"
type textarea "Many schools sell junk food and unhealthy food at te fo"
type textarea "x"
type textarea "Many schools sell junk food and unhealthy food at te foo"
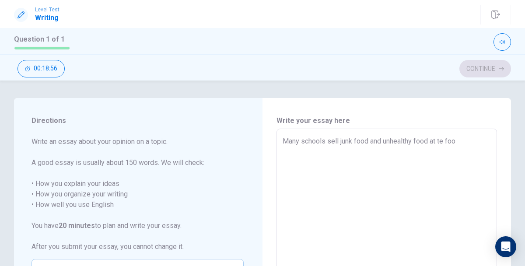
type textarea "x"
type textarea "Many schools sell junk food and unhealthy food at te food"
type textarea "x"
type textarea "Many schools sell junk food and unhealthy food at te food"
type textarea "x"
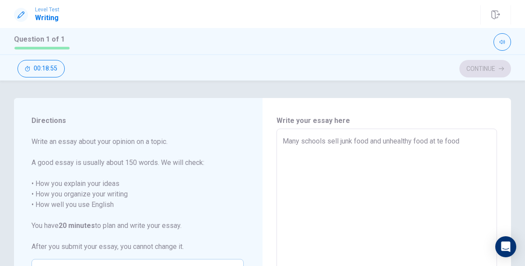
type textarea "Many schools sell junk food and unhealthy food at te food c"
type textarea "x"
type textarea "Many schools sell junk food and unhealthy food at te food co"
type textarea "x"
type textarea "Many schools sell junk food and unhealthy food at te food cou"
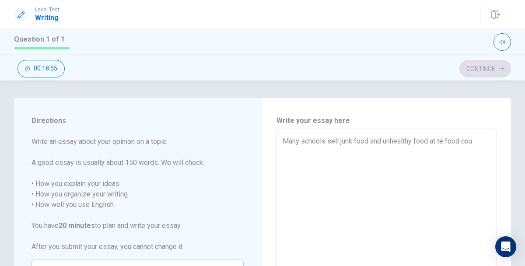
type textarea "x"
type textarea "Many schools sell junk food and unhealthy food at te food cour"
type textarea "x"
type textarea "Many schools sell junk food and unhealthy food at te food court"
type textarea "x"
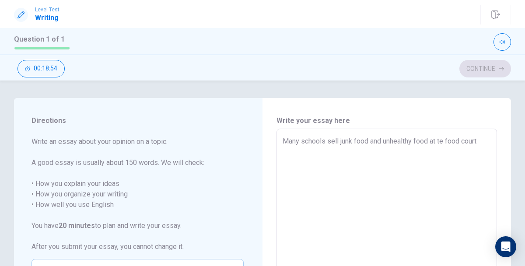
type textarea "Many schools sell junk food and unhealthy food at te food court"
type textarea "x"
type textarea "Many schools sell junk food and unhealthy food at te food court a"
type textarea "x"
type textarea "Many schools sell junk food and unhealthy food at te food court an"
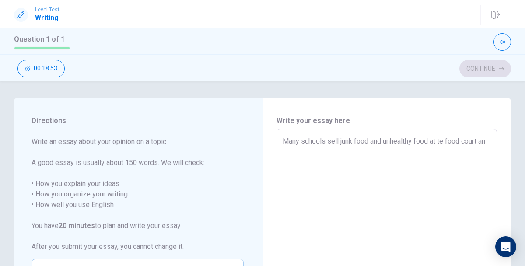
type textarea "x"
type textarea "Many schools sell junk food and unhealthy food at te food court ans"
type textarea "x"
type textarea "Many schools sell junk food and unhealthy food at te food court ans"
type textarea "x"
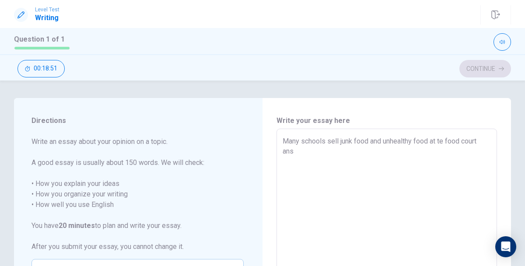
type textarea "Many schools sell junk food and unhealthy food at te food court ans"
type textarea "x"
type textarea "Many schools sell junk food and unhealthy food at te food court an"
type textarea "x"
type textarea "Many schools sell junk food and unhealthy food at te food court and"
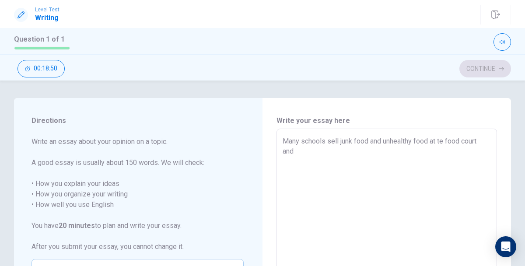
type textarea "x"
type textarea "Many schools sell junk food and unhealthy food at te food court and"
type textarea "x"
type textarea "Many schools sell junk food and unhealthy food at te food court and m"
type textarea "x"
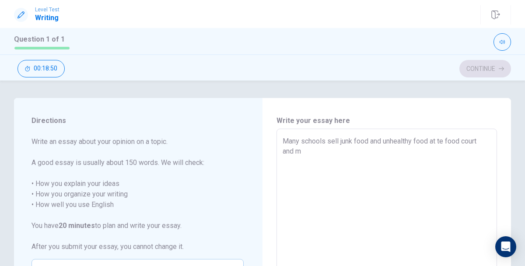
type textarea "Many schools sell junk food and unhealthy food at te food court and ma"
type textarea "x"
type textarea "Many schools sell junk food and unhealthy food at te food court and man"
type textarea "x"
type textarea "Many schools sell junk food and unhealthy food at te food court and many"
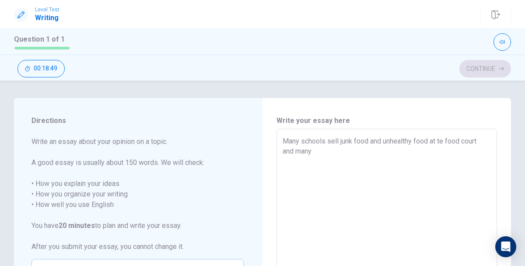
type textarea "x"
type textarea "Many schools sell junk food and unhealthy food at te food court and many"
type textarea "x"
click at [463, 143] on textarea "Many schools sell junk food and unhealthy food at te food court and many studen…" at bounding box center [387, 249] width 208 height 227
click at [293, 152] on textarea "Many schools sell junk food and unhealthy food at the food court and many stude…" at bounding box center [387, 249] width 208 height 227
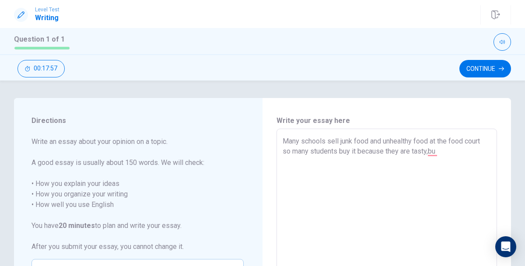
click at [441, 153] on textarea "Many schools sell junk food and unhealthy food at the food court so many studen…" at bounding box center [387, 249] width 208 height 227
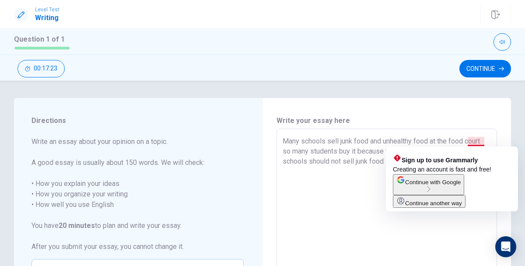
click at [481, 141] on textarea "Many schools sell junk food and unhealthy food at the food court so many studen…" at bounding box center [387, 249] width 208 height 227
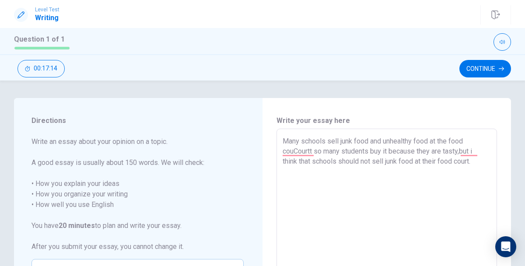
click at [316, 150] on textarea "Many schools sell junk food and unhealthy food at the food couCourtt so many st…" at bounding box center [387, 249] width 208 height 227
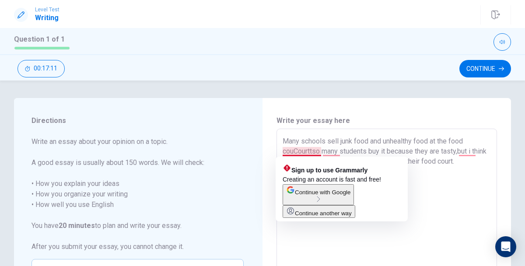
click at [294, 152] on textarea "Many schools sell junk food and unhealthy food at the food couCourttso many stu…" at bounding box center [387, 249] width 208 height 227
click at [302, 151] on textarea "Many schools sell junk food and unhealthy food at the food Courttso many studen…" at bounding box center [387, 249] width 208 height 227
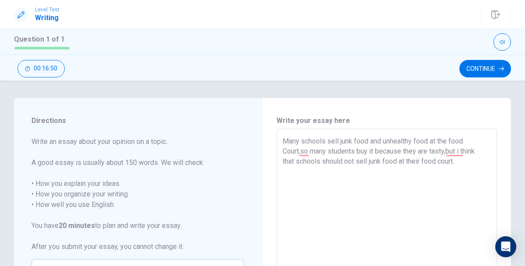
click at [329, 152] on textarea "Many schools sell junk food and unhealthy food at the food Court,so many studen…" at bounding box center [387, 249] width 208 height 227
click at [329, 152] on textarea "Many schools sell junk food and unhealthy food at the food Court,sostudents buy…" at bounding box center [387, 249] width 208 height 227
click at [310, 153] on textarea "Many schools sell junk food and unhealthy food at the food Court,sostudents buy…" at bounding box center [387, 249] width 208 height 227
click at [298, 185] on textarea "Many schools sell junk food and unhealthy food at the food Court,so students bu…" at bounding box center [387, 249] width 208 height 227
click at [304, 168] on textarea "Many schools sell junk food and unhealthy food at the food Court,so students bu…" at bounding box center [387, 249] width 208 height 227
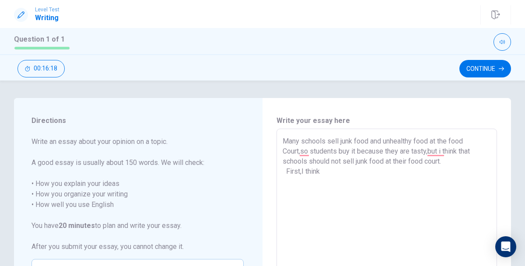
click at [325, 170] on textarea "Many schools sell junk food and unhealthy food at the food Court,so students bu…" at bounding box center [387, 249] width 208 height 227
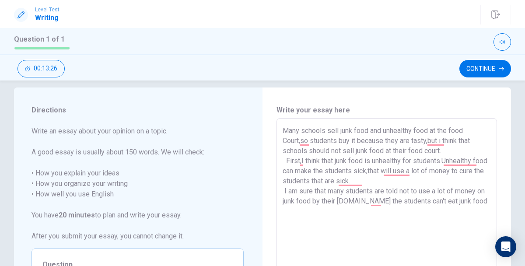
scroll to position [6, 0]
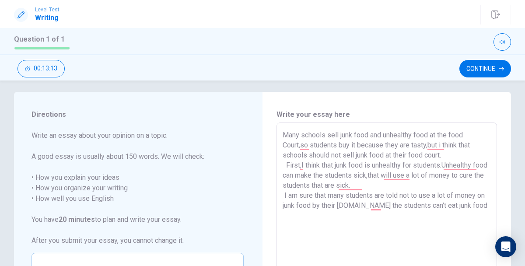
click at [410, 176] on textarea "Many schools sell junk food and unhealthy food at the food Court,so students bu…" at bounding box center [387, 243] width 208 height 227
click at [483, 207] on textarea "Many schools sell junk food and unhealthy food at the food Court,so students bu…" at bounding box center [387, 243] width 208 height 227
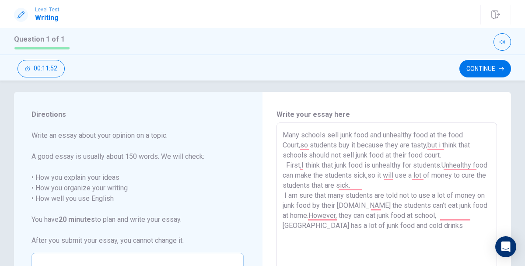
click at [471, 217] on textarea "Many schools sell junk food and unhealthy food at the food Court,so students bu…" at bounding box center [387, 243] width 208 height 227
click at [443, 217] on textarea "Many schools sell junk food and unhealthy food at the food Court,so students bu…" at bounding box center [387, 243] width 208 height 227
click at [463, 214] on textarea "Many schools sell junk food and unhealthy food at the food Court,so students bu…" at bounding box center [387, 243] width 208 height 227
click at [364, 224] on textarea "Many schools sell junk food and unhealthy food at the food Court,so students bu…" at bounding box center [387, 243] width 208 height 227
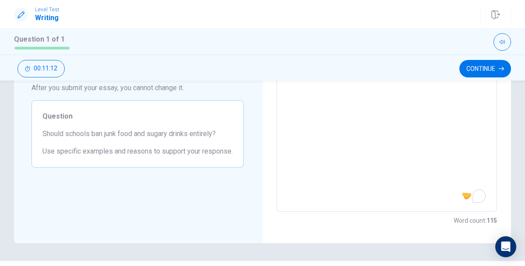
scroll to position [182, 0]
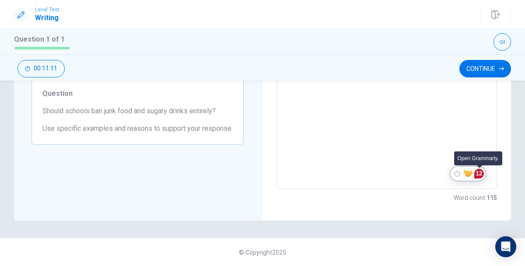
click at [477, 172] on div "12" at bounding box center [479, 174] width 10 height 10
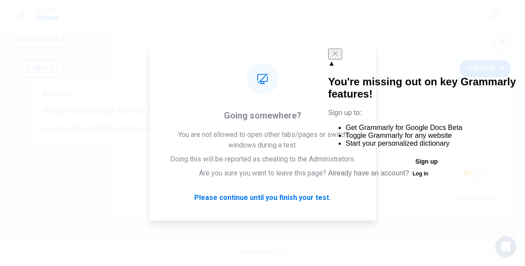
click at [339, 57] on icon "Close" at bounding box center [335, 53] width 7 height 7
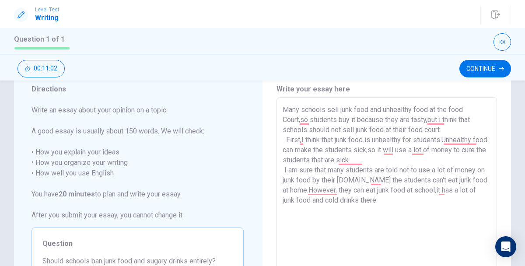
scroll to position [38, 0]
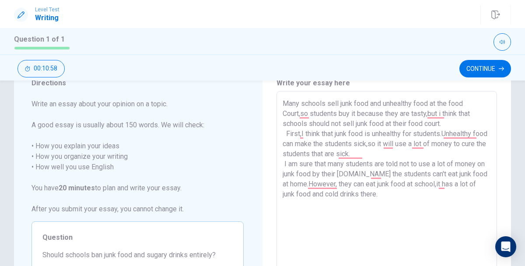
click at [310, 116] on textarea "Many schools sell junk food and unhealthy food at the food Court,so students bu…" at bounding box center [387, 211] width 208 height 227
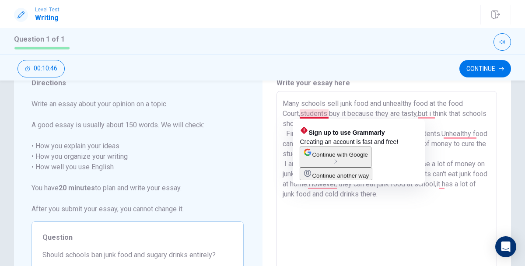
click at [325, 114] on textarea "Many schools sell junk food and unhealthy food at the food Court,students buy i…" at bounding box center [387, 211] width 208 height 227
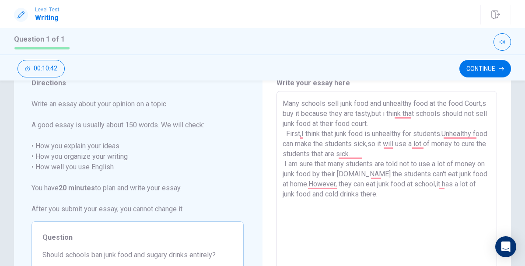
click at [304, 115] on textarea "Many schools sell junk food and unhealthy food at the food Court,s buy it becau…" at bounding box center [387, 211] width 208 height 227
click at [383, 198] on textarea "Many schools sell junk food and unhealthy food at the food Court,students buy i…" at bounding box center [387, 211] width 208 height 227
click at [327, 242] on textarea "Many schools sell junk food and unhealthy food at the food Court,students buy i…" at bounding box center [387, 211] width 208 height 227
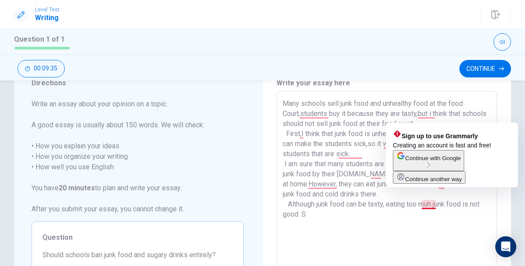
click at [427, 203] on textarea "Many schools sell junk food and unhealthy food at the food Court,students buy i…" at bounding box center [387, 211] width 208 height 227
click at [430, 203] on textarea "Many schools sell junk food and unhealthy food at the food Court,students buy i…" at bounding box center [387, 211] width 208 height 227
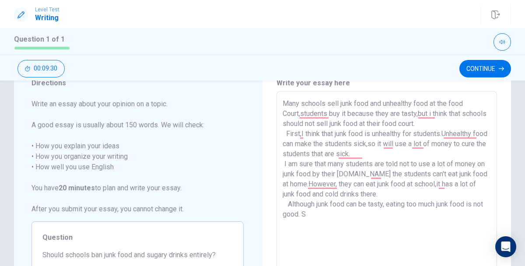
click at [319, 212] on textarea "Many schools sell junk food and unhealthy food at the food Court,students buy i…" at bounding box center [387, 211] width 208 height 227
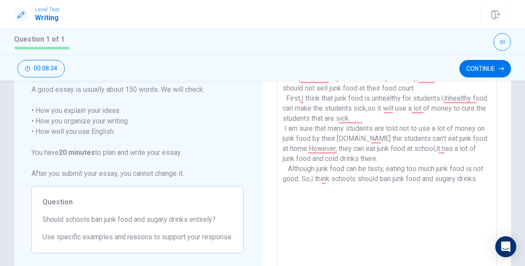
scroll to position [70, 0]
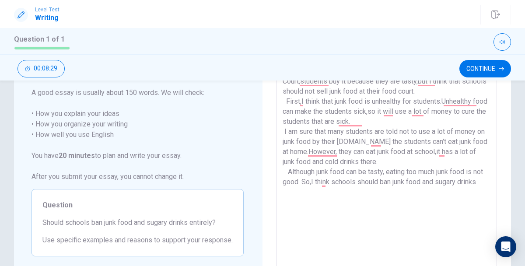
click at [312, 181] on textarea "Many schools sell junk food and unhealthy food at the food Court,students buy i…" at bounding box center [387, 179] width 208 height 227
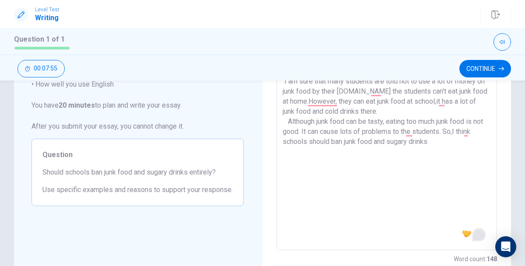
scroll to position [119, 0]
click at [432, 147] on textarea "Many schools sell junk food and unhealthy food at the food Court,students buy i…" at bounding box center [387, 130] width 208 height 227
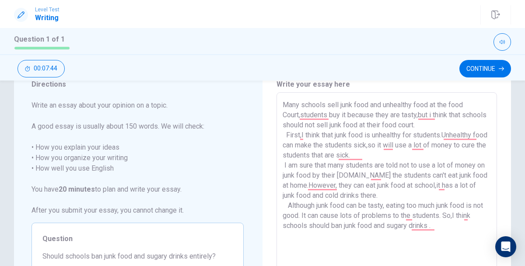
scroll to position [24, 0]
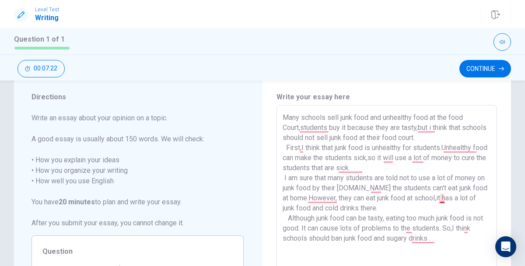
click at [443, 197] on textarea "Many schools sell junk food and unhealthy food at the food Court,students buy i…" at bounding box center [387, 225] width 208 height 227
click at [444, 197] on textarea "Many schools sell junk food and unhealthy food at the food Court,students buy i…" at bounding box center [387, 225] width 208 height 227
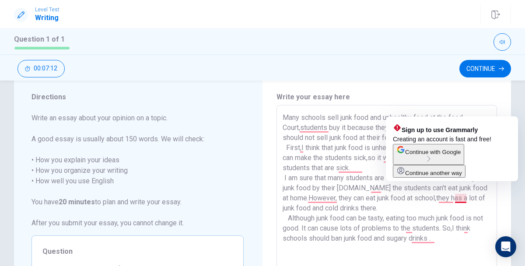
click at [464, 200] on textarea "Many schools sell junk food and unhealthy food at the food Court,students buy i…" at bounding box center [387, 225] width 208 height 227
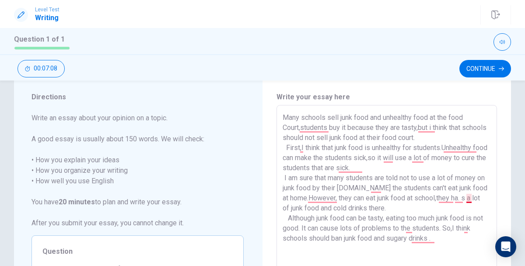
click at [468, 200] on textarea "Many schools sell junk food and unhealthy food at the food Court,students buy i…" at bounding box center [387, 225] width 208 height 227
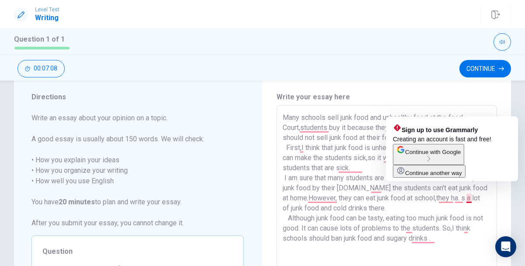
click at [468, 200] on textarea "Many schools sell junk food and unhealthy food at the food Court,students buy i…" at bounding box center [387, 225] width 208 height 227
click at [440, 196] on textarea "Many schools sell junk food and unhealthy food at the food Court,students buy i…" at bounding box center [387, 225] width 208 height 227
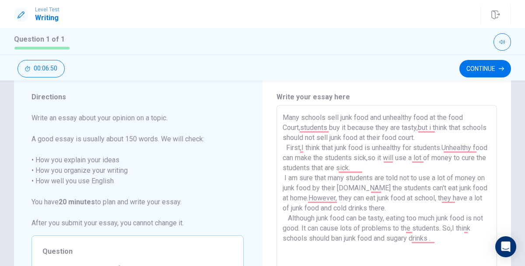
click at [381, 171] on textarea "Many schools sell junk food and unhealthy food at the food Court,students buy i…" at bounding box center [387, 225] width 208 height 227
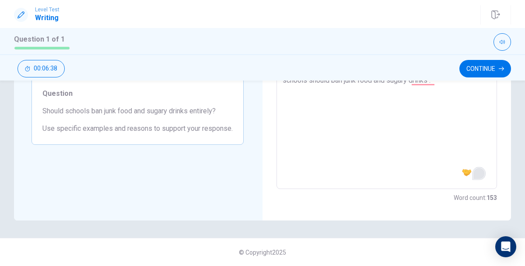
scroll to position [0, 0]
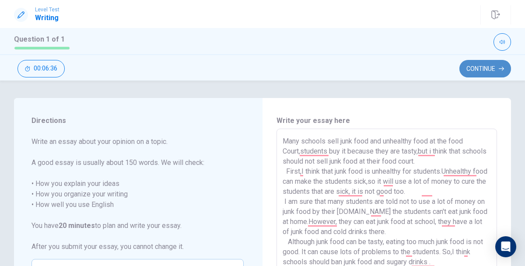
click at [481, 71] on button "Continue" at bounding box center [485, 68] width 52 height 17
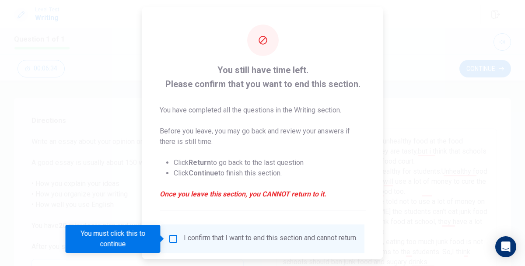
click at [175, 240] on input "You must click this to continue" at bounding box center [173, 239] width 10 height 10
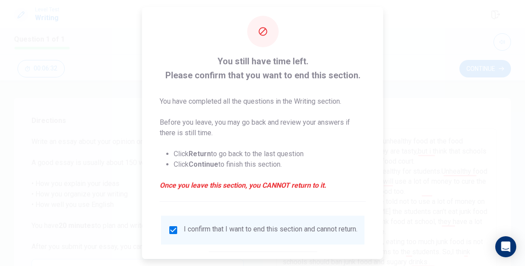
scroll to position [45, 0]
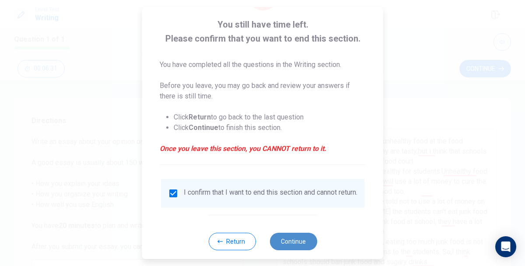
click at [288, 243] on button "Continue" at bounding box center [292, 241] width 47 height 17
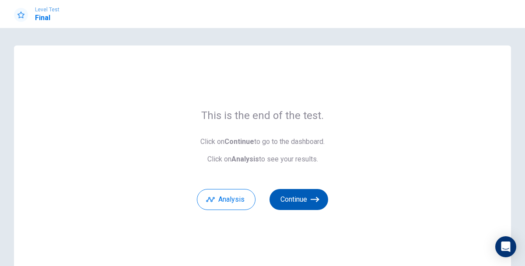
click at [297, 201] on button "Continue" at bounding box center [298, 199] width 59 height 21
